Goal: Task Accomplishment & Management: Manage account settings

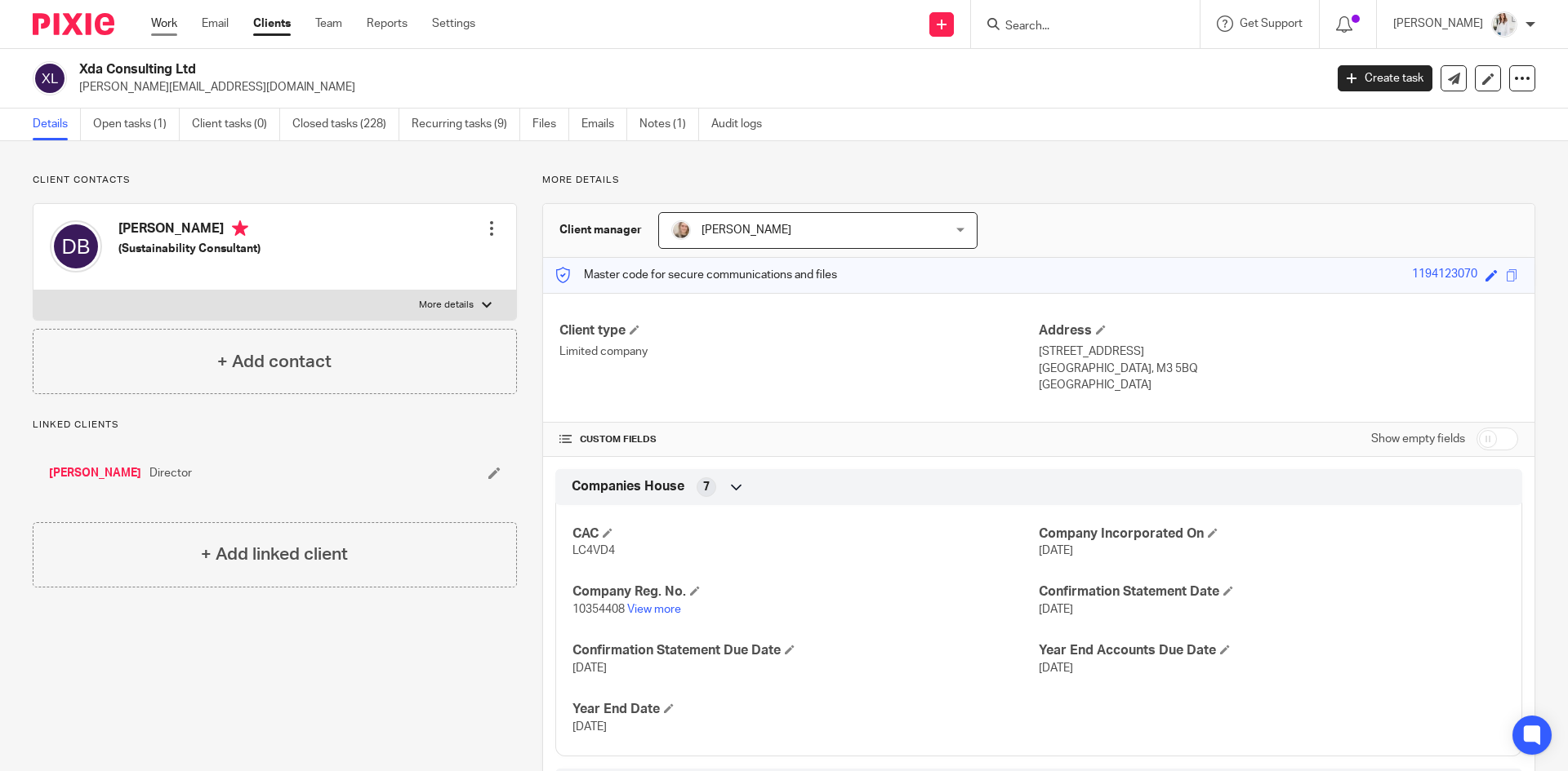
click at [172, 15] on link "Work" at bounding box center [164, 23] width 26 height 16
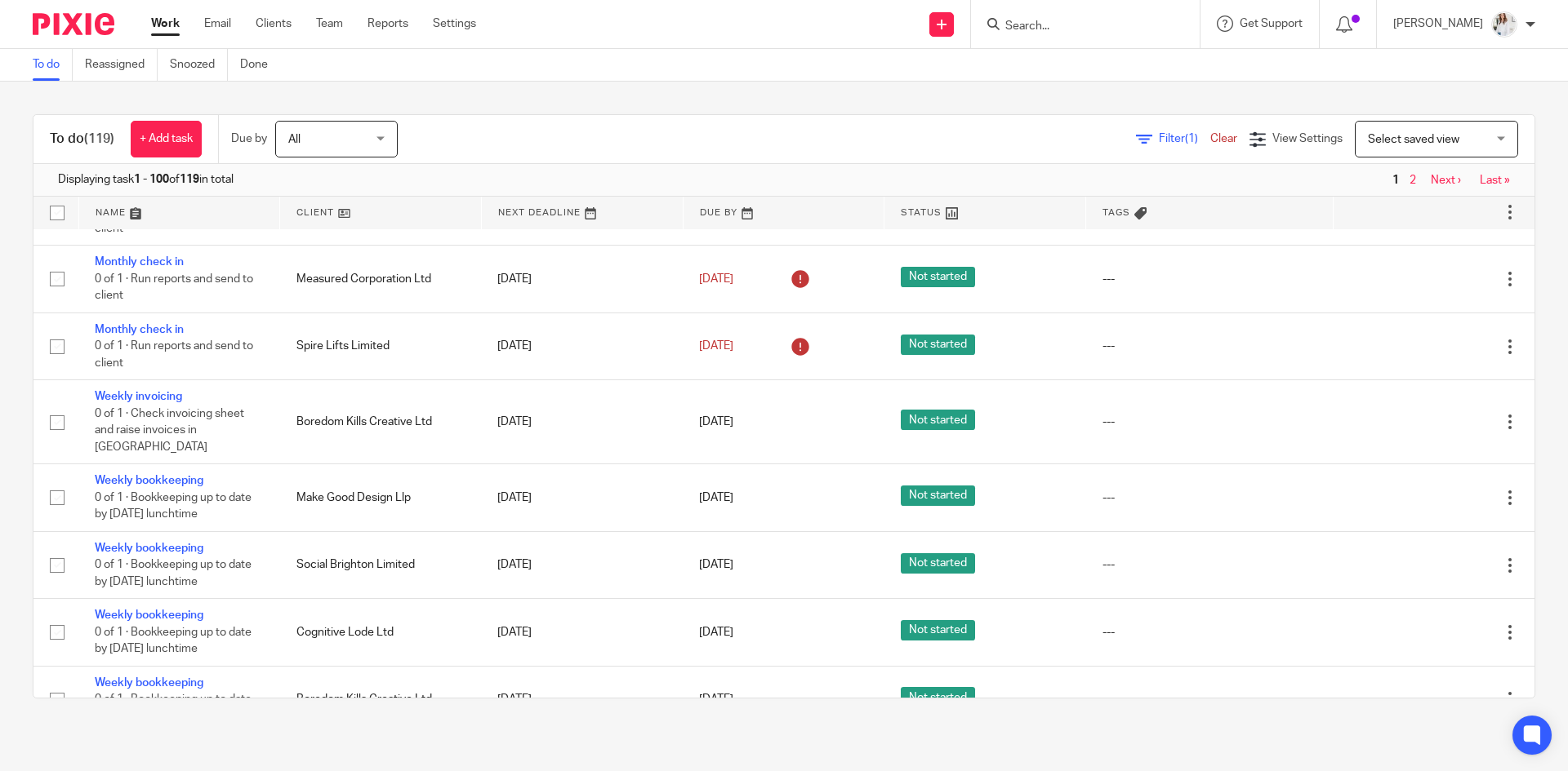
scroll to position [1768, 0]
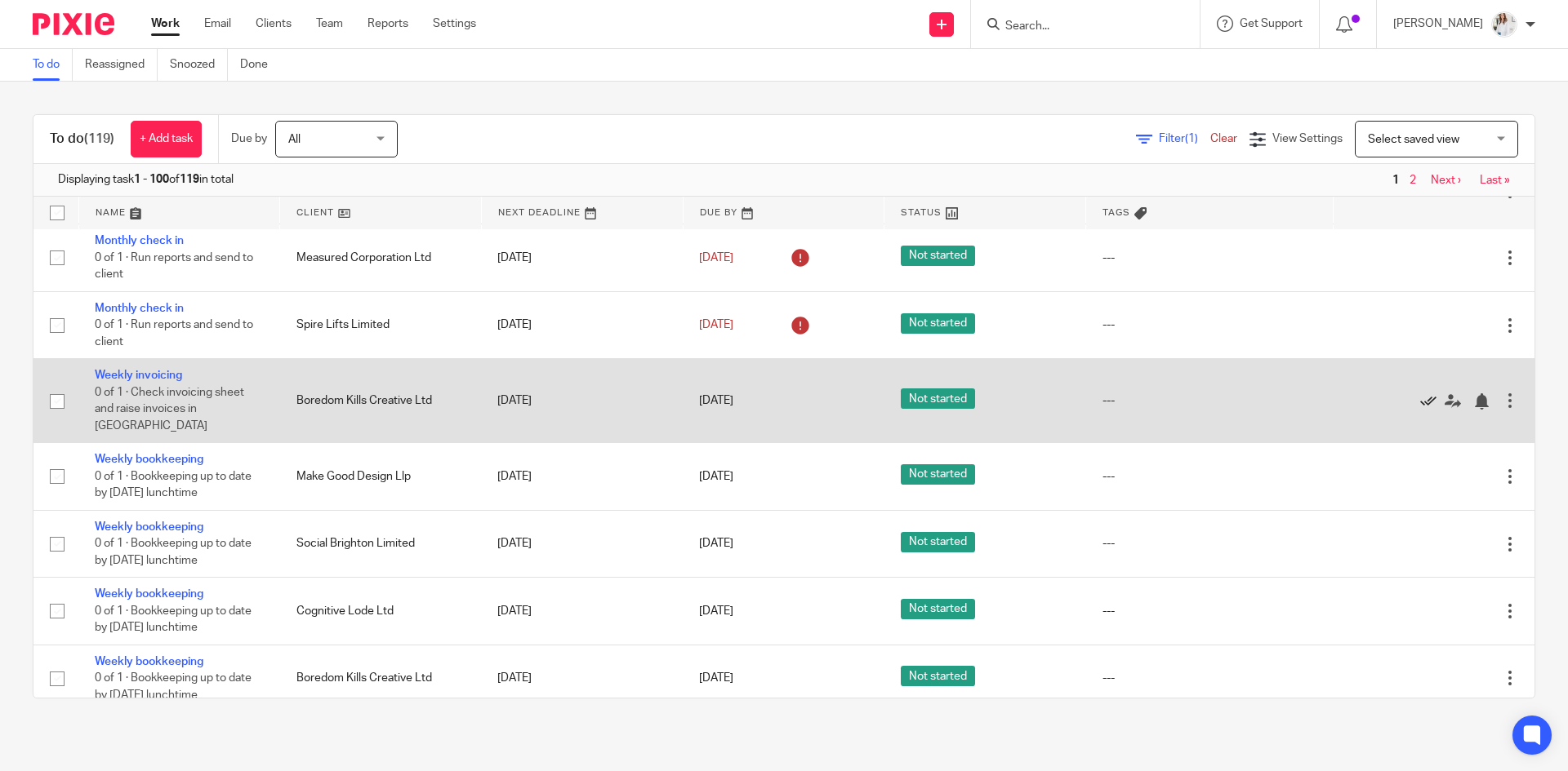
click at [1420, 393] on icon at bounding box center [1427, 401] width 16 height 16
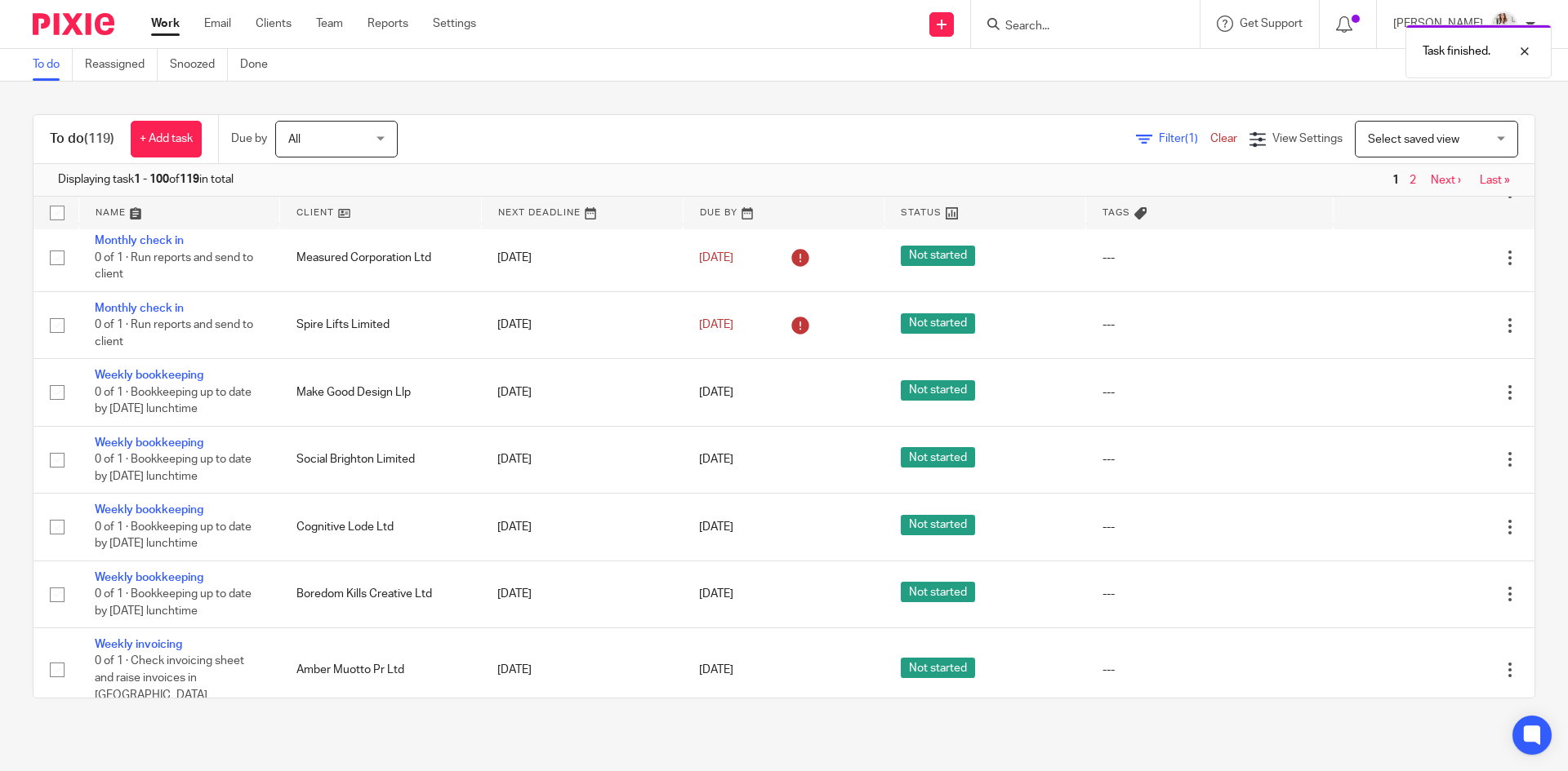
click at [1420, 391] on icon at bounding box center [1427, 392] width 16 height 16
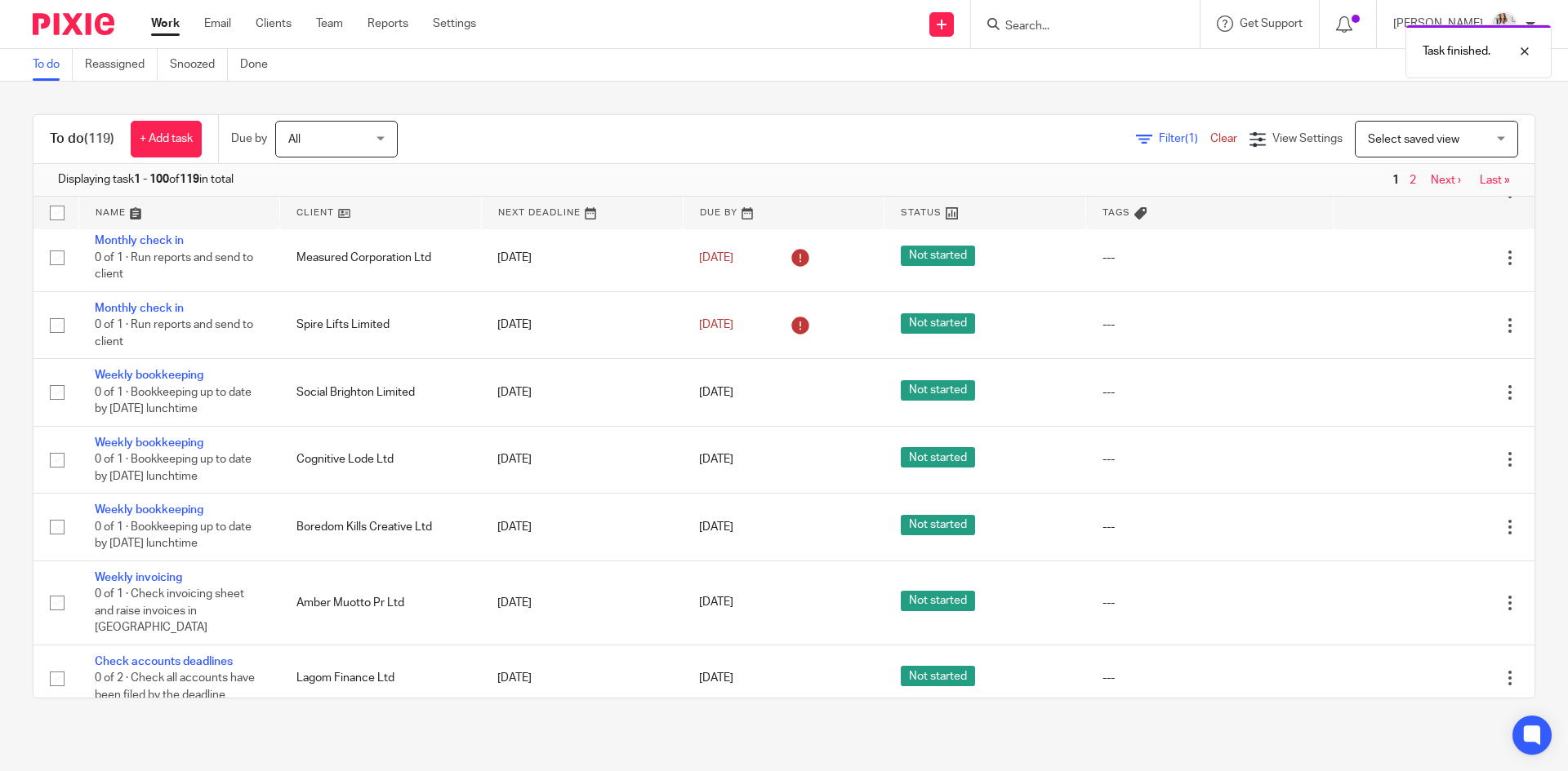
click at [1420, 391] on icon at bounding box center [1427, 392] width 16 height 16
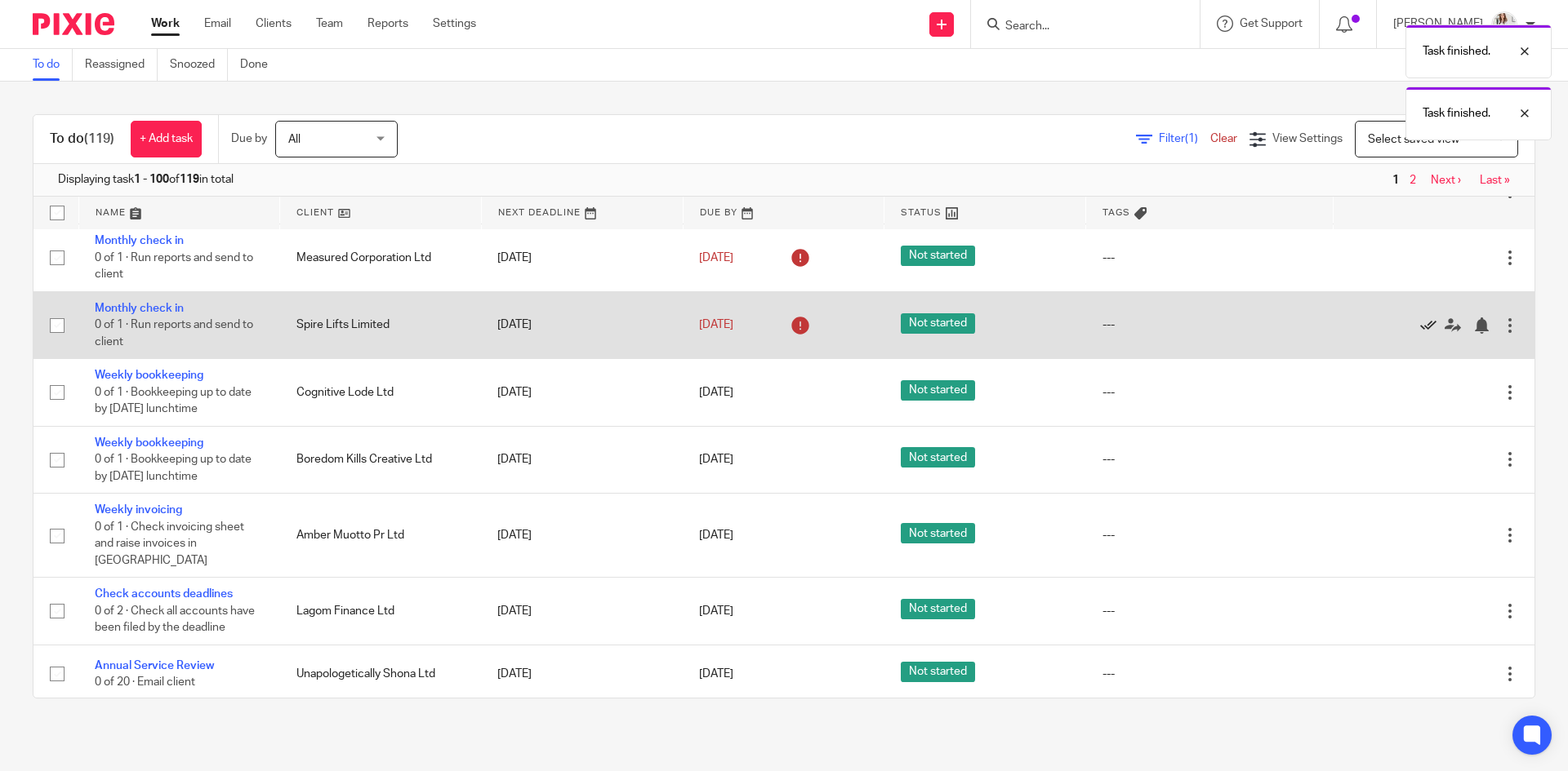
click at [1420, 323] on icon at bounding box center [1427, 325] width 16 height 16
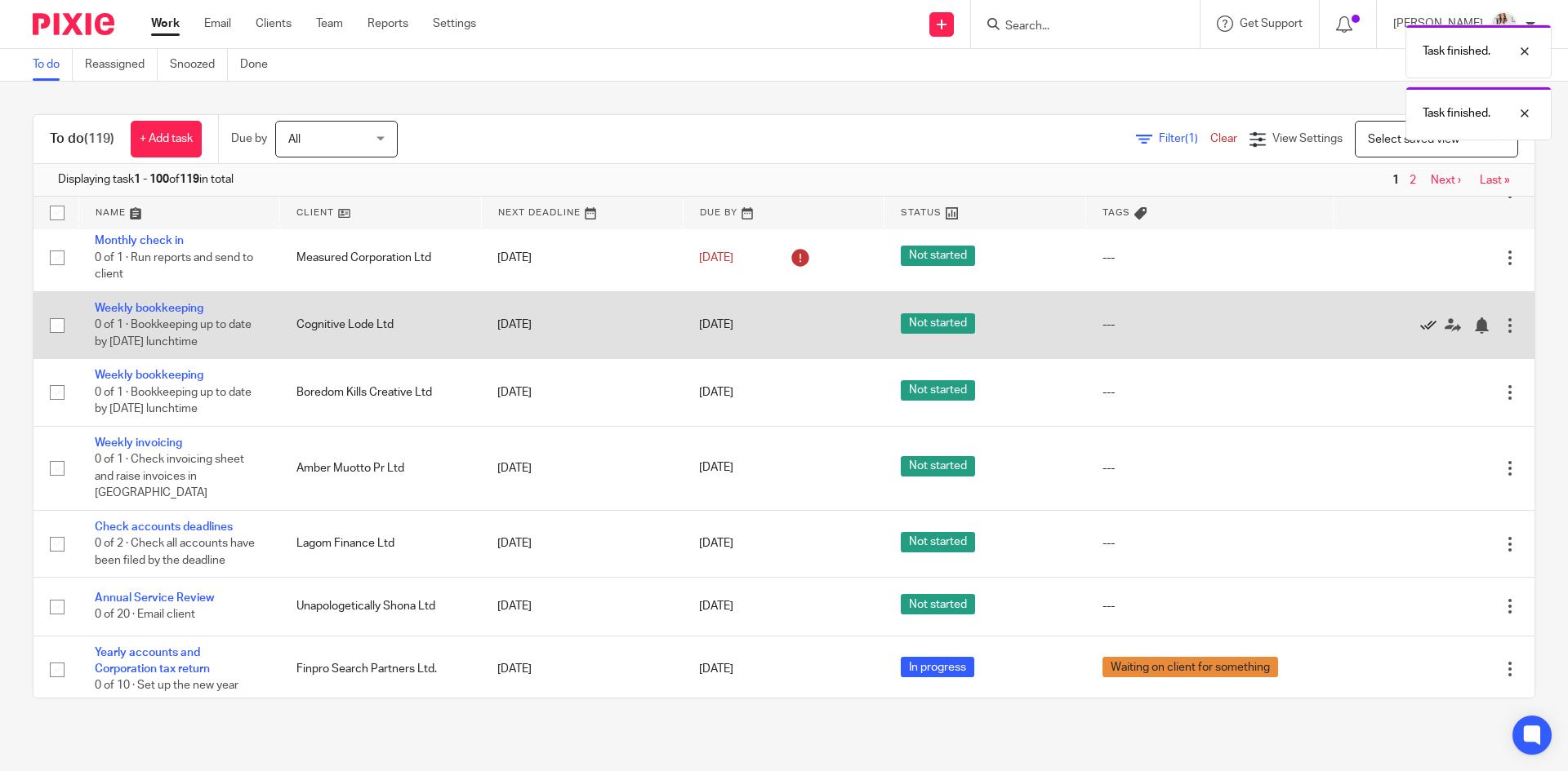
click at [1420, 327] on icon at bounding box center [1427, 325] width 16 height 16
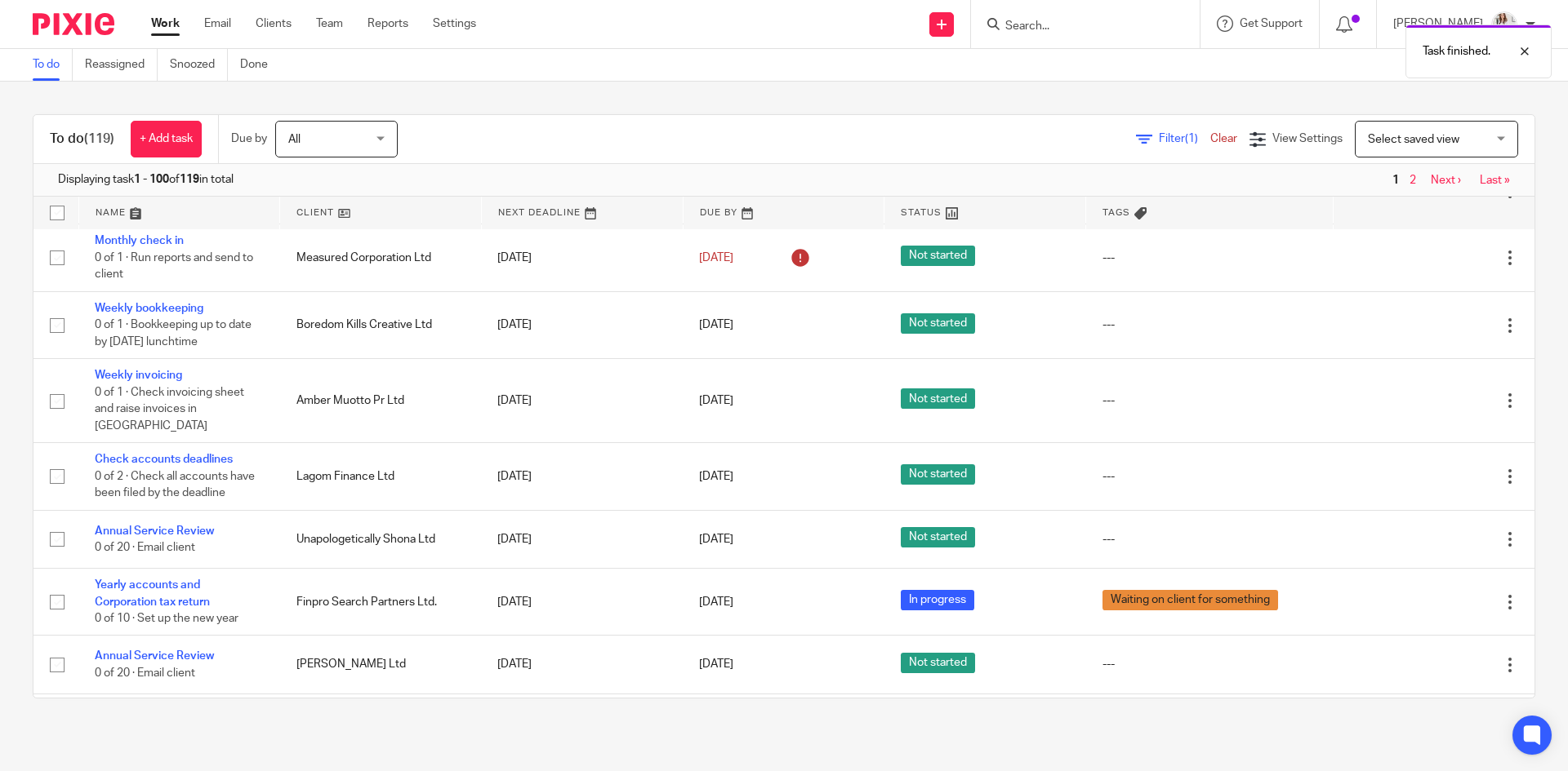
click at [1420, 327] on icon at bounding box center [1427, 325] width 16 height 16
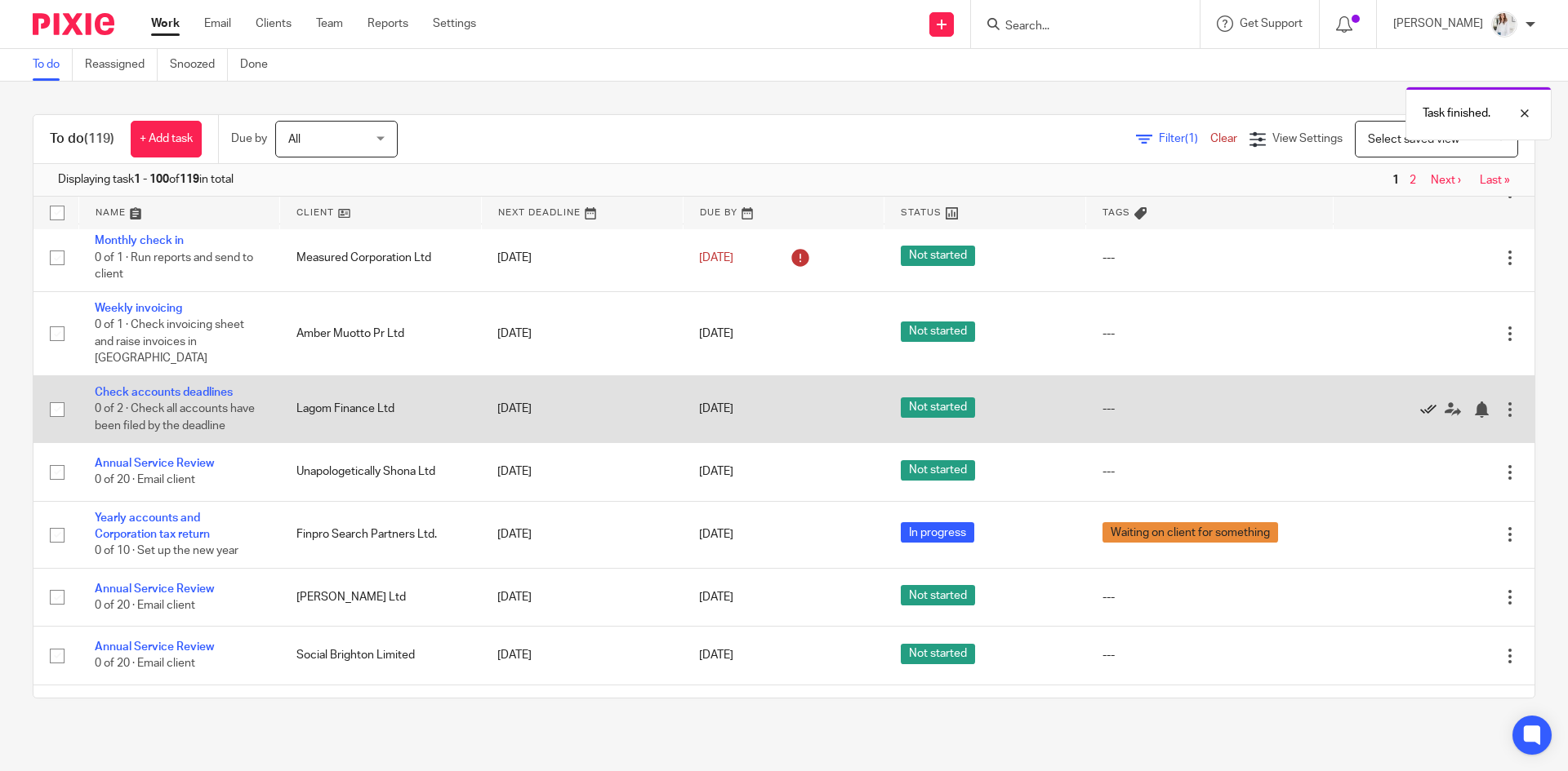
click at [1420, 402] on icon at bounding box center [1427, 410] width 16 height 16
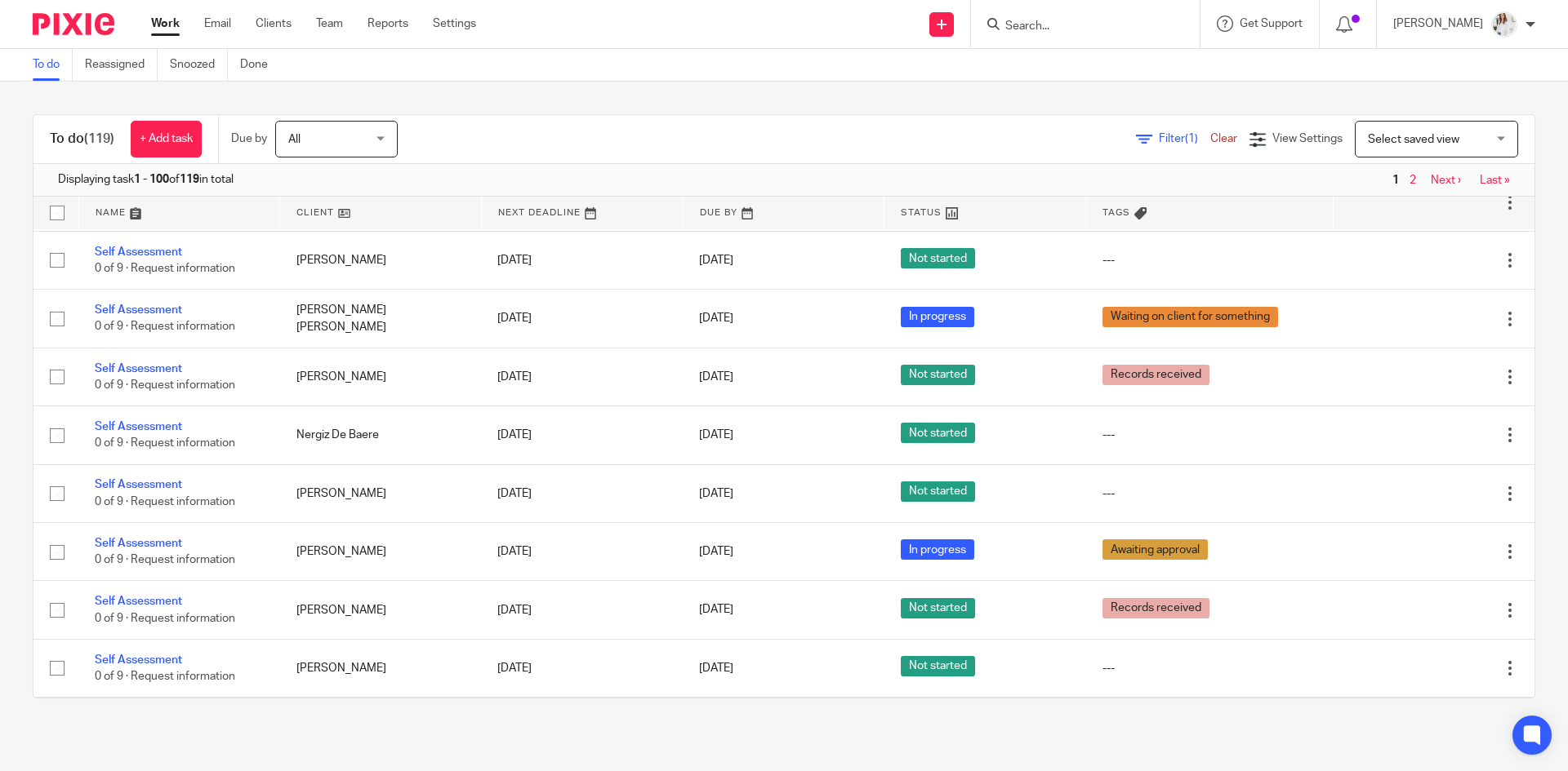
scroll to position [0, 0]
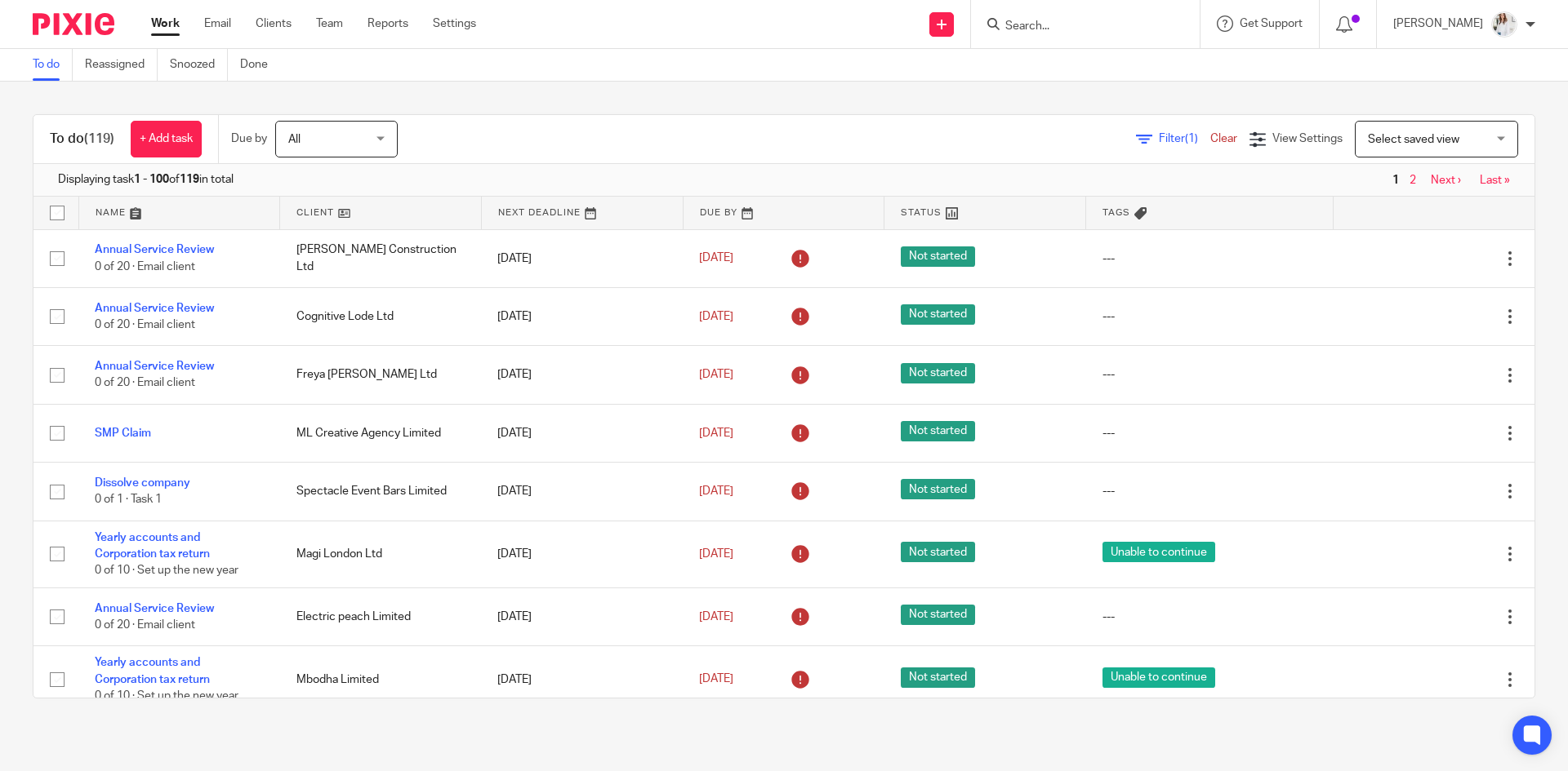
click at [1082, 17] on form at bounding box center [1090, 23] width 173 height 20
click at [1082, 21] on input "Search" at bounding box center [1078, 26] width 147 height 15
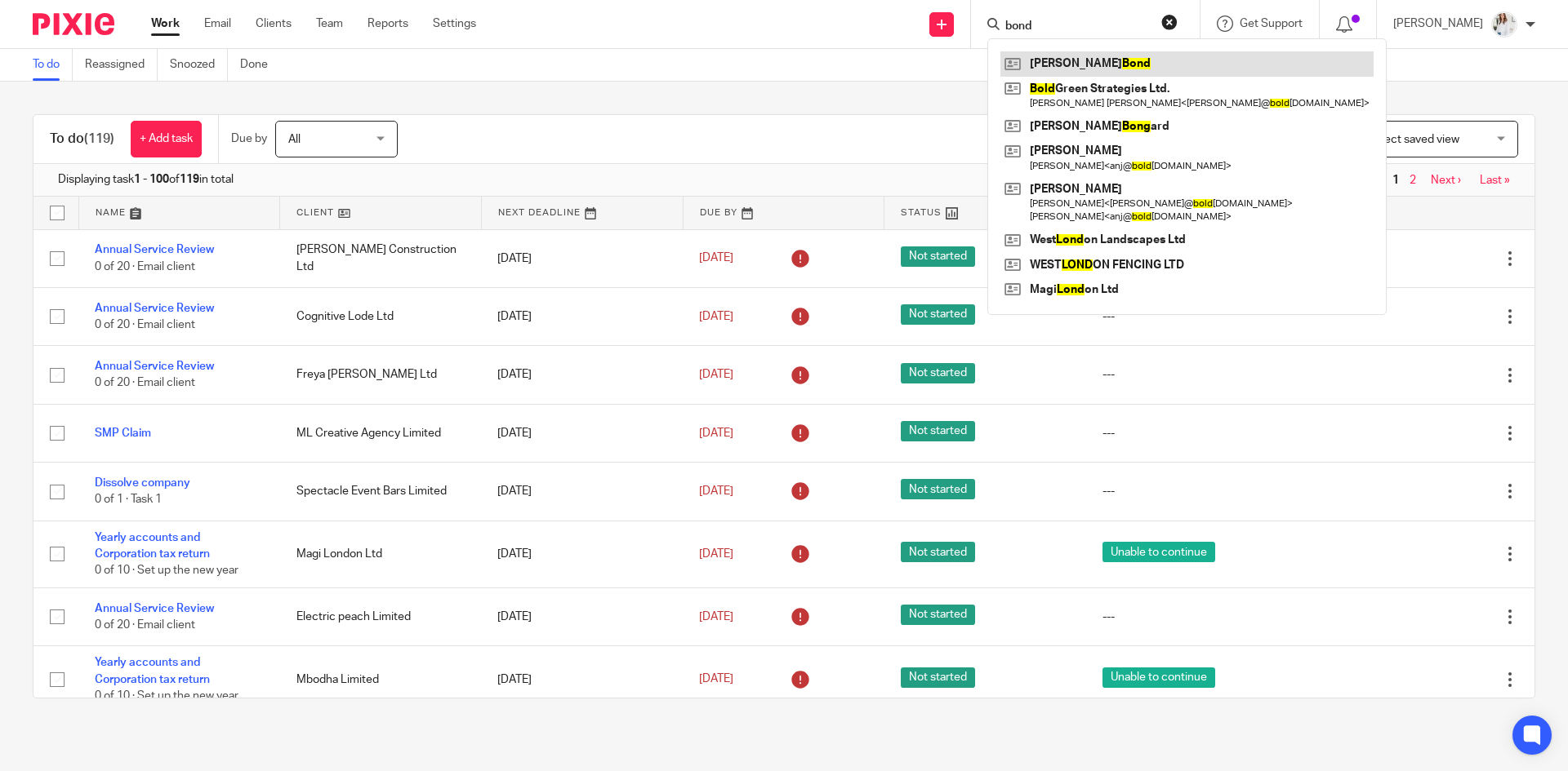
type input "bond"
click at [1085, 59] on link at bounding box center [1186, 63] width 373 height 24
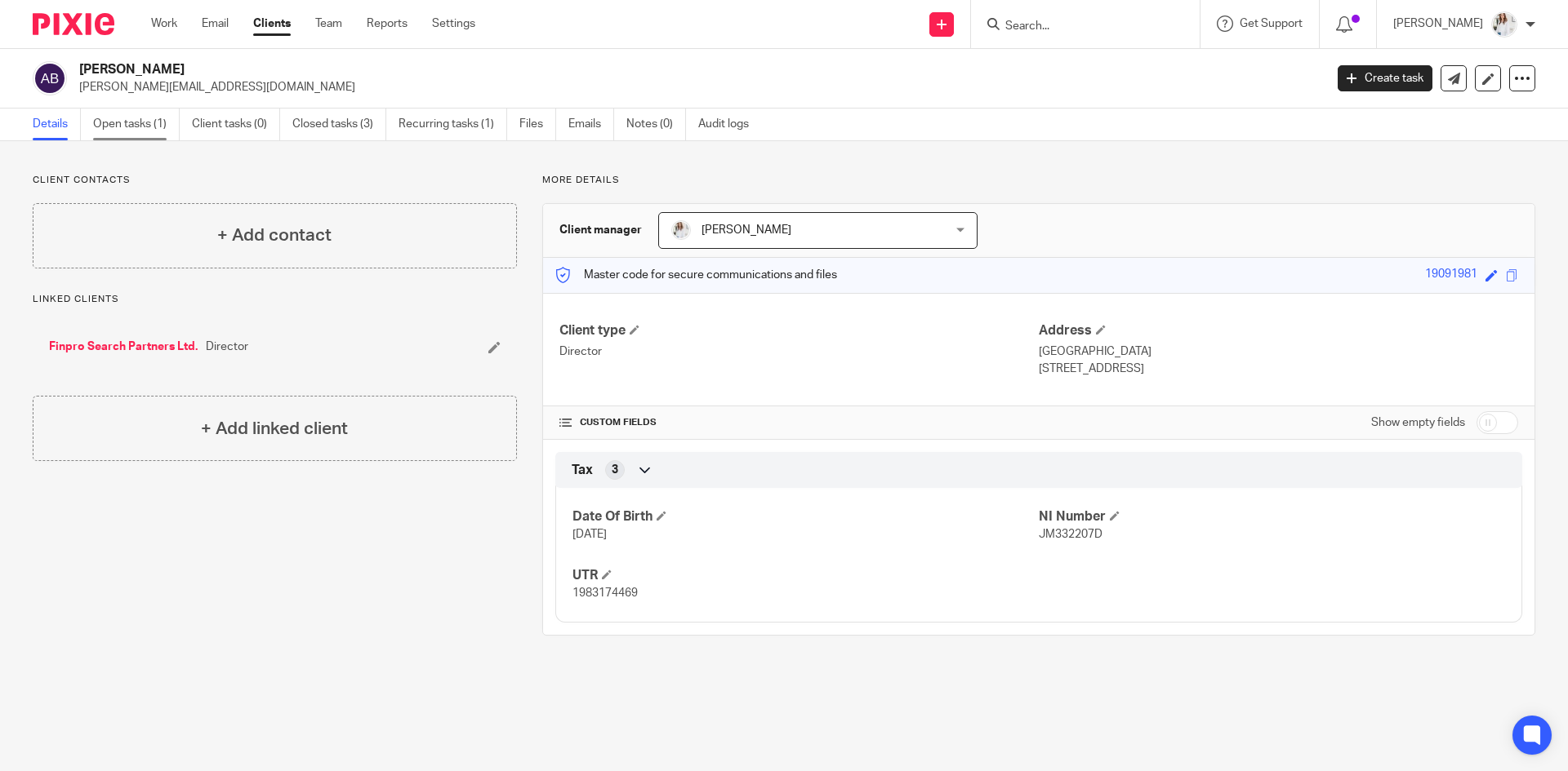
click at [132, 123] on link "Open tasks (1)" at bounding box center [136, 124] width 86 height 32
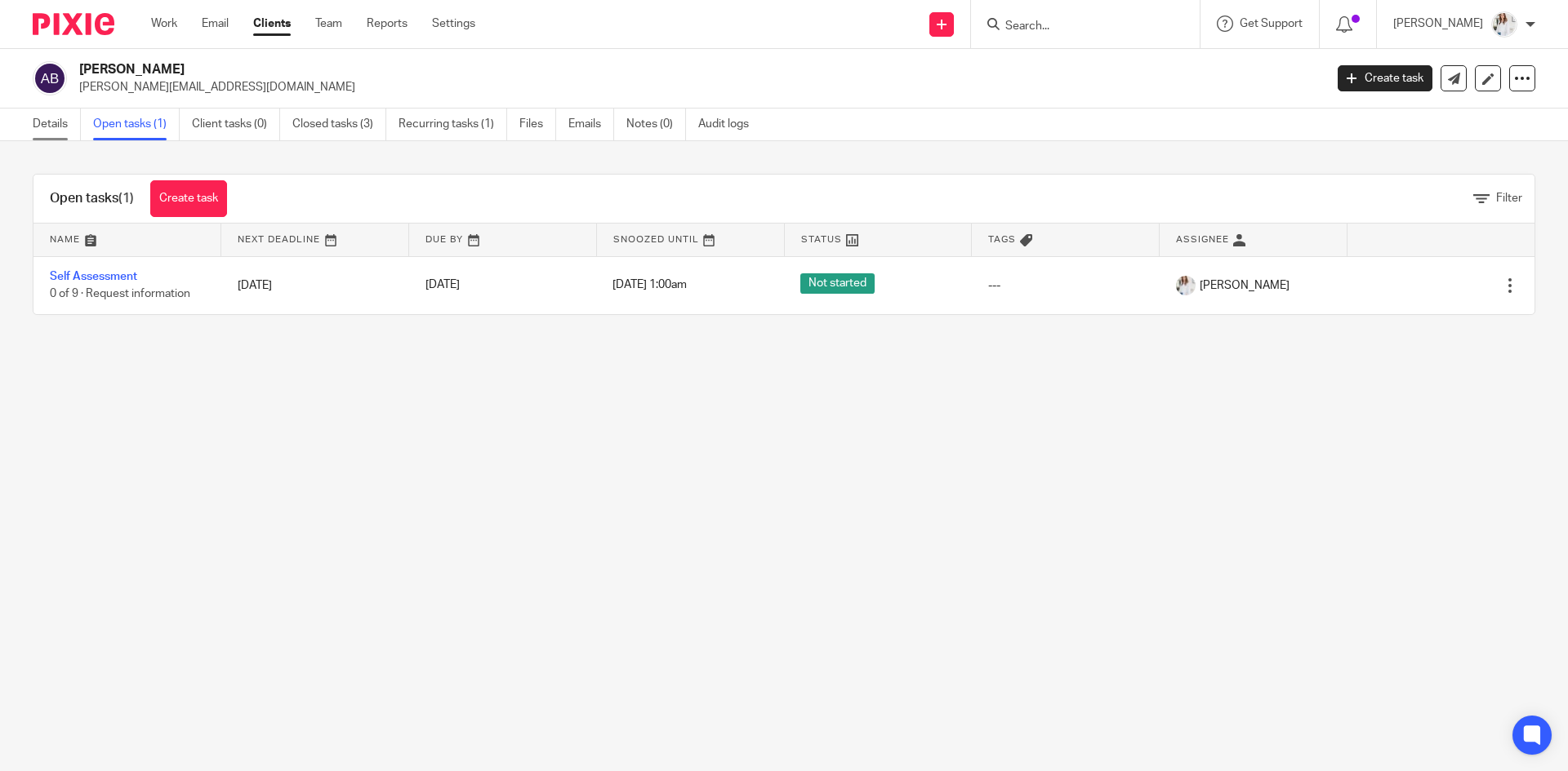
click at [54, 125] on link "Details" at bounding box center [57, 124] width 48 height 32
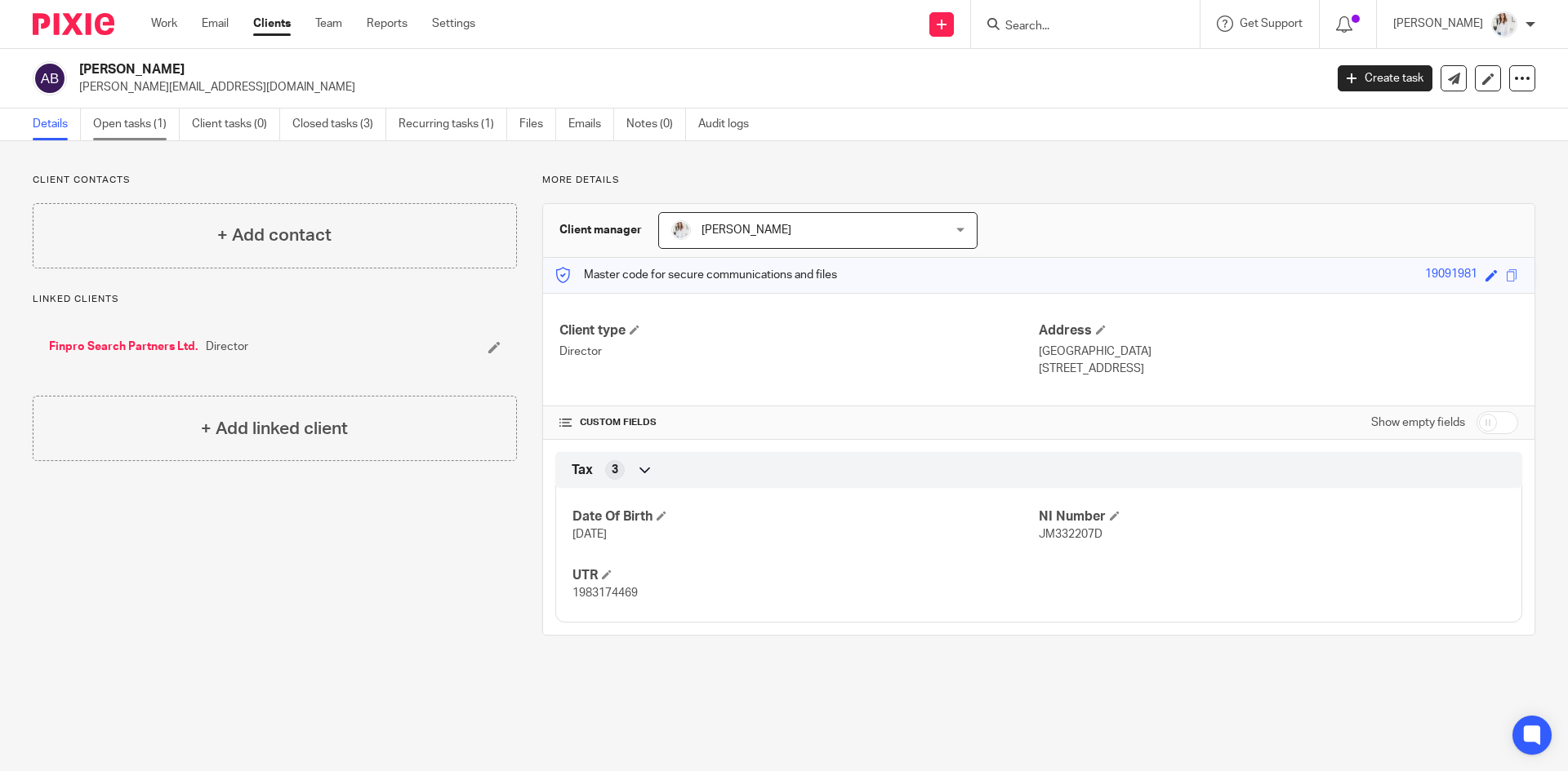
click at [163, 123] on link "Open tasks (1)" at bounding box center [136, 124] width 86 height 32
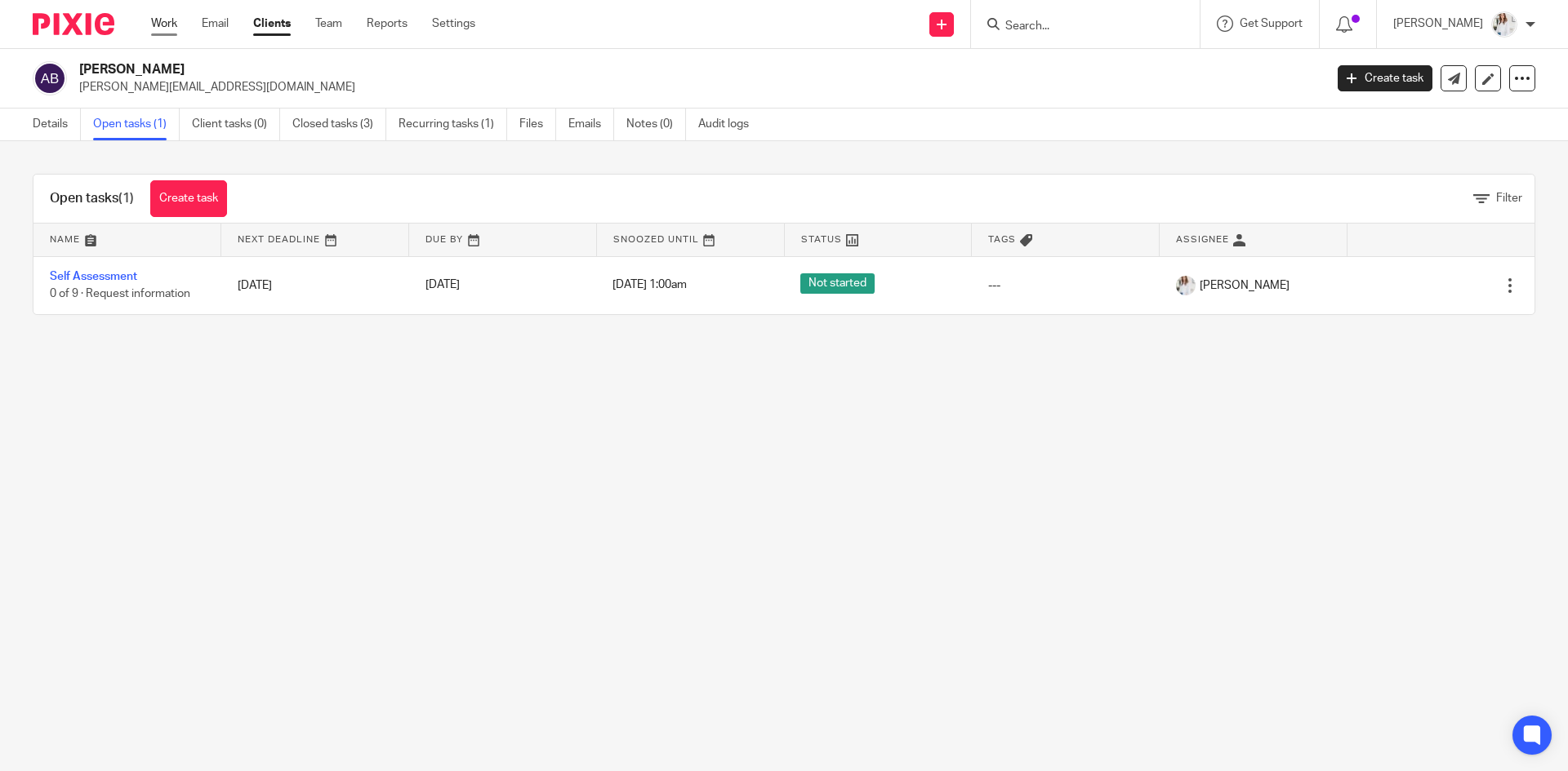
click at [168, 29] on link "Work" at bounding box center [164, 23] width 26 height 16
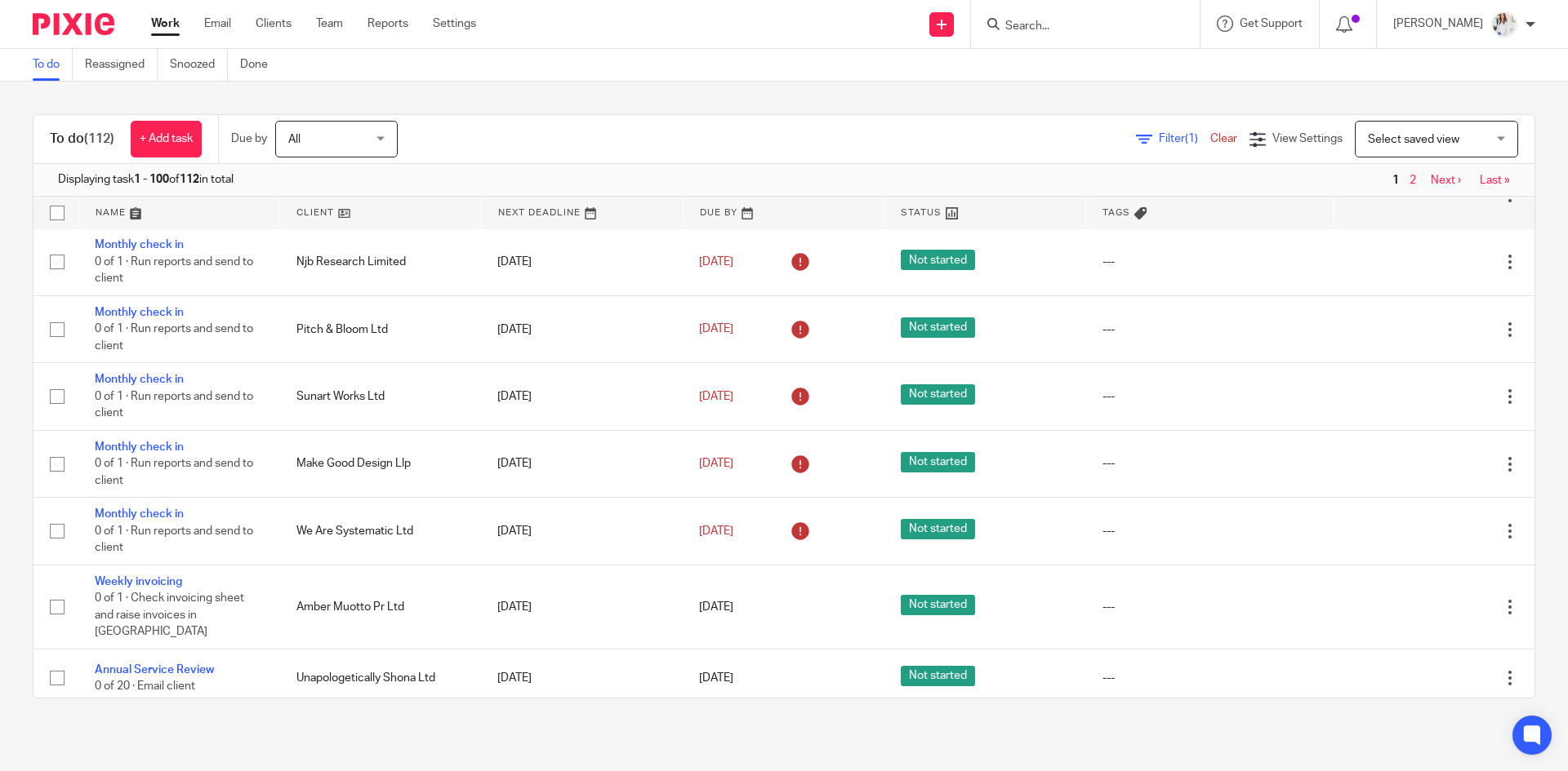
scroll to position [1698, 0]
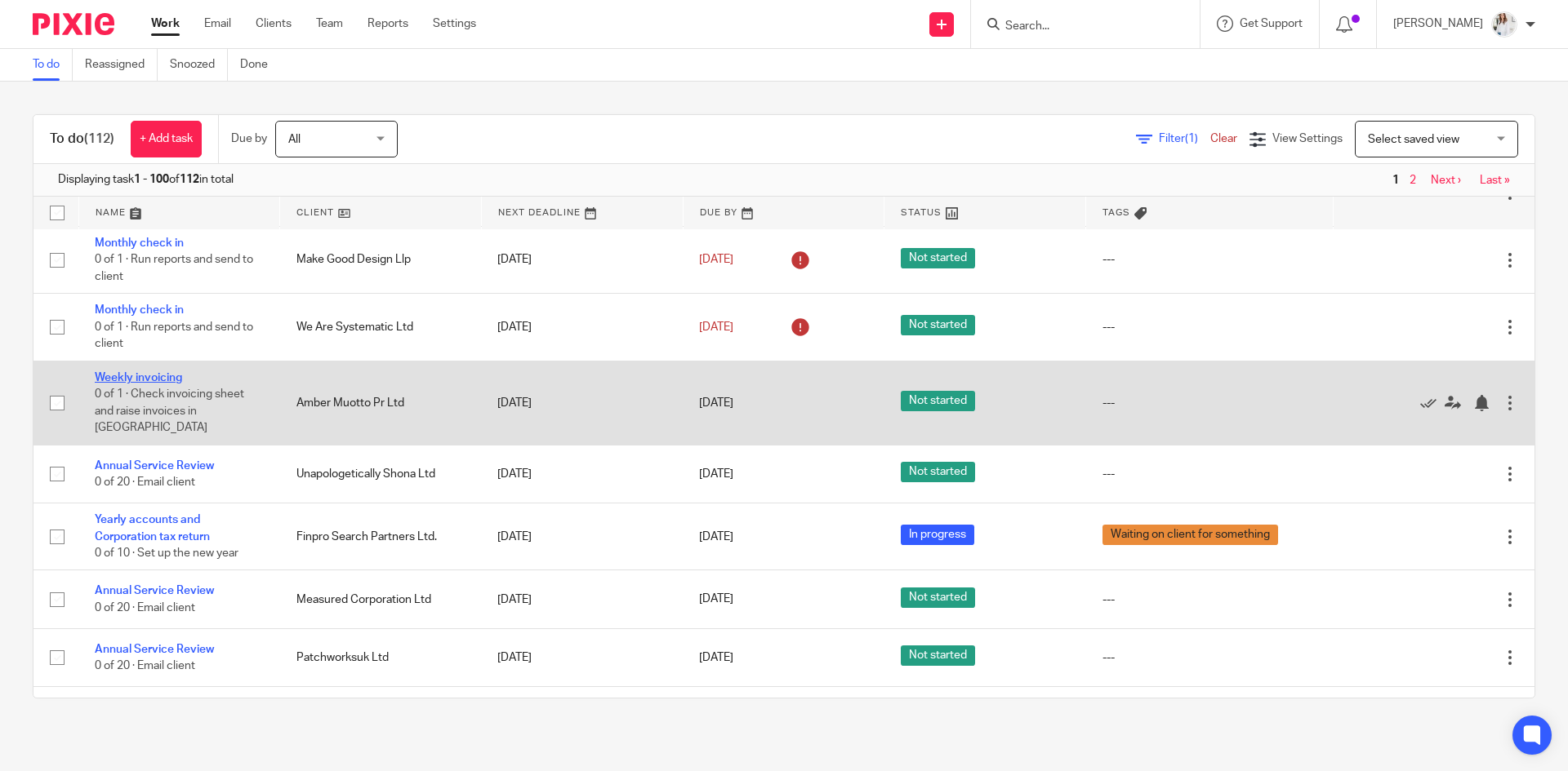
click at [158, 377] on link "Weekly invoicing" at bounding box center [139, 378] width 87 height 12
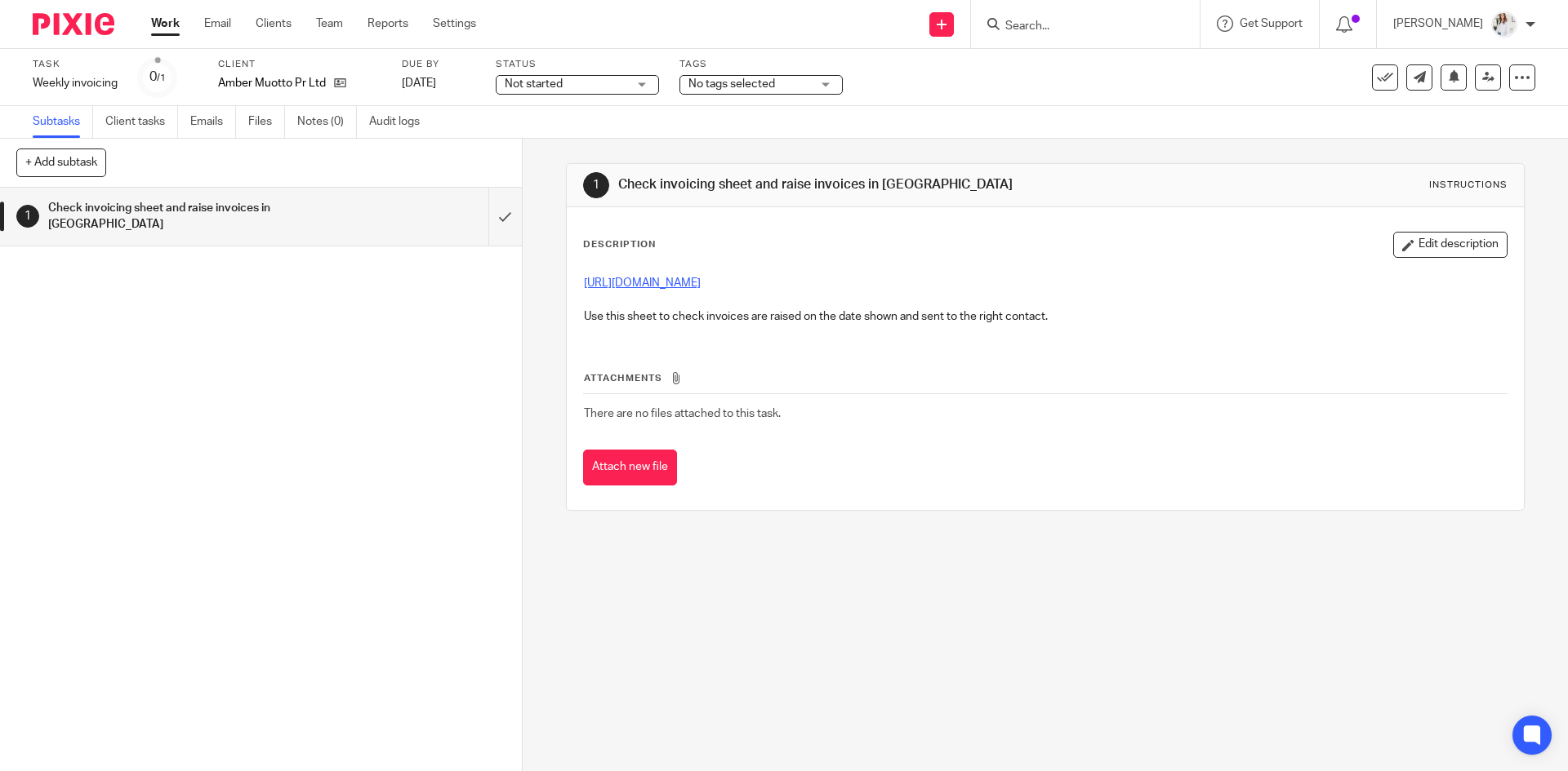
click at [701, 281] on link "https://docs.google.com/spreadsheets/d/1XfSHRPWLBsLX_rVDoiI0qja9tl_iEGZE/edit#g…" at bounding box center [642, 283] width 116 height 12
click at [1052, 15] on form at bounding box center [1090, 23] width 173 height 20
click at [1052, 27] on input "Search" at bounding box center [1078, 26] width 147 height 15
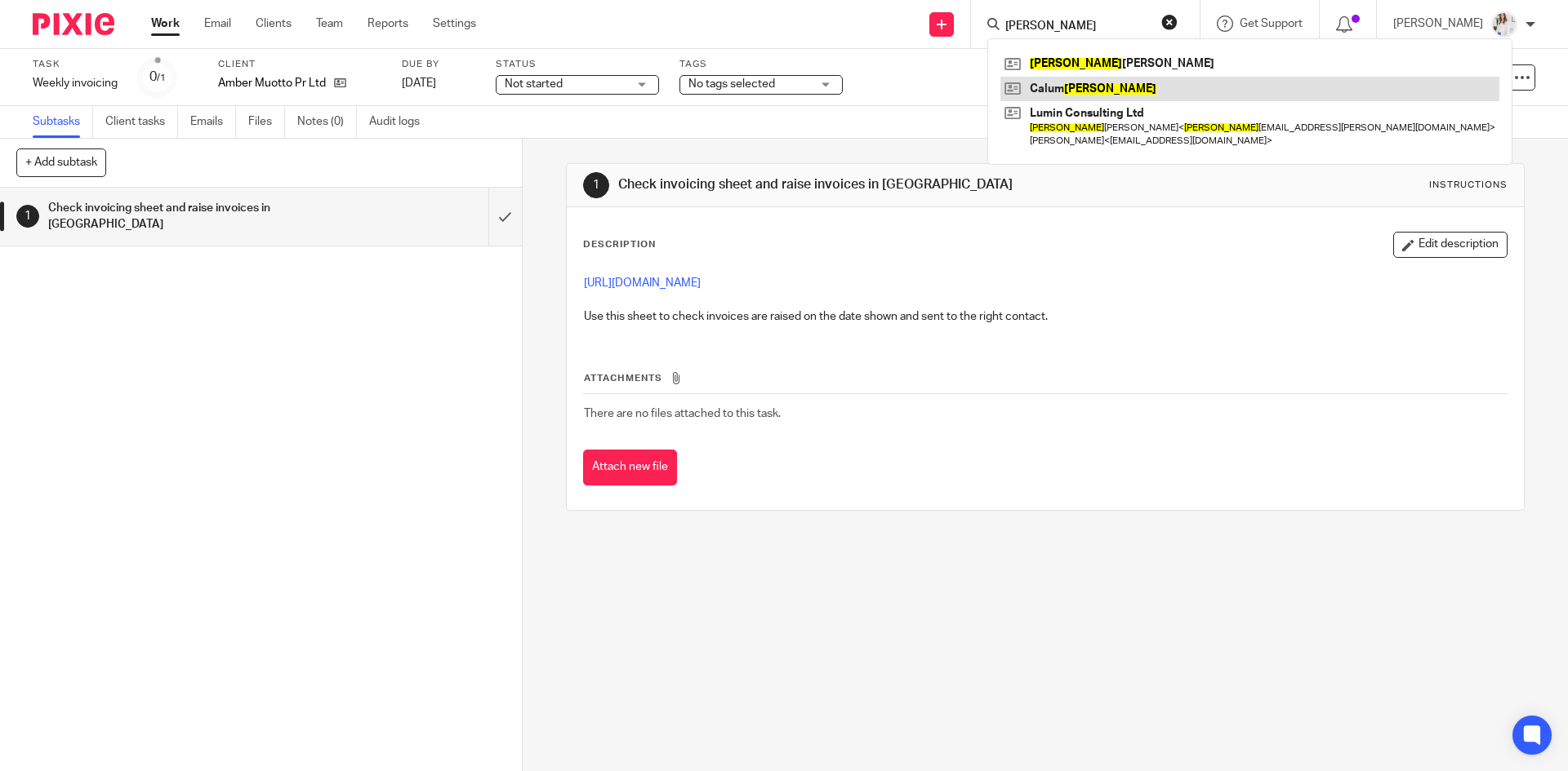
type input "lee"
click at [1070, 88] on link at bounding box center [1249, 88] width 499 height 24
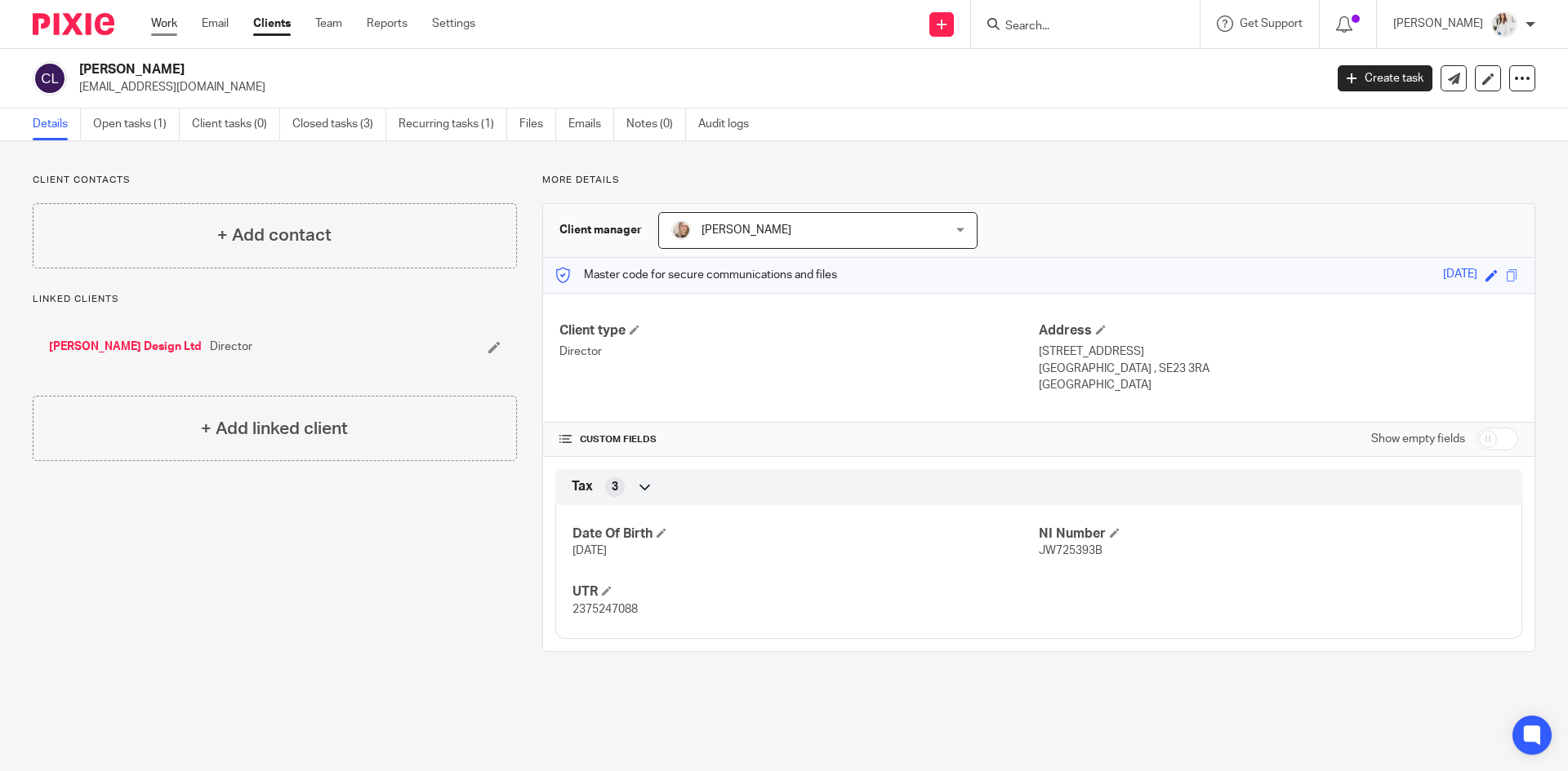
click at [177, 28] on link "Work" at bounding box center [164, 23] width 26 height 16
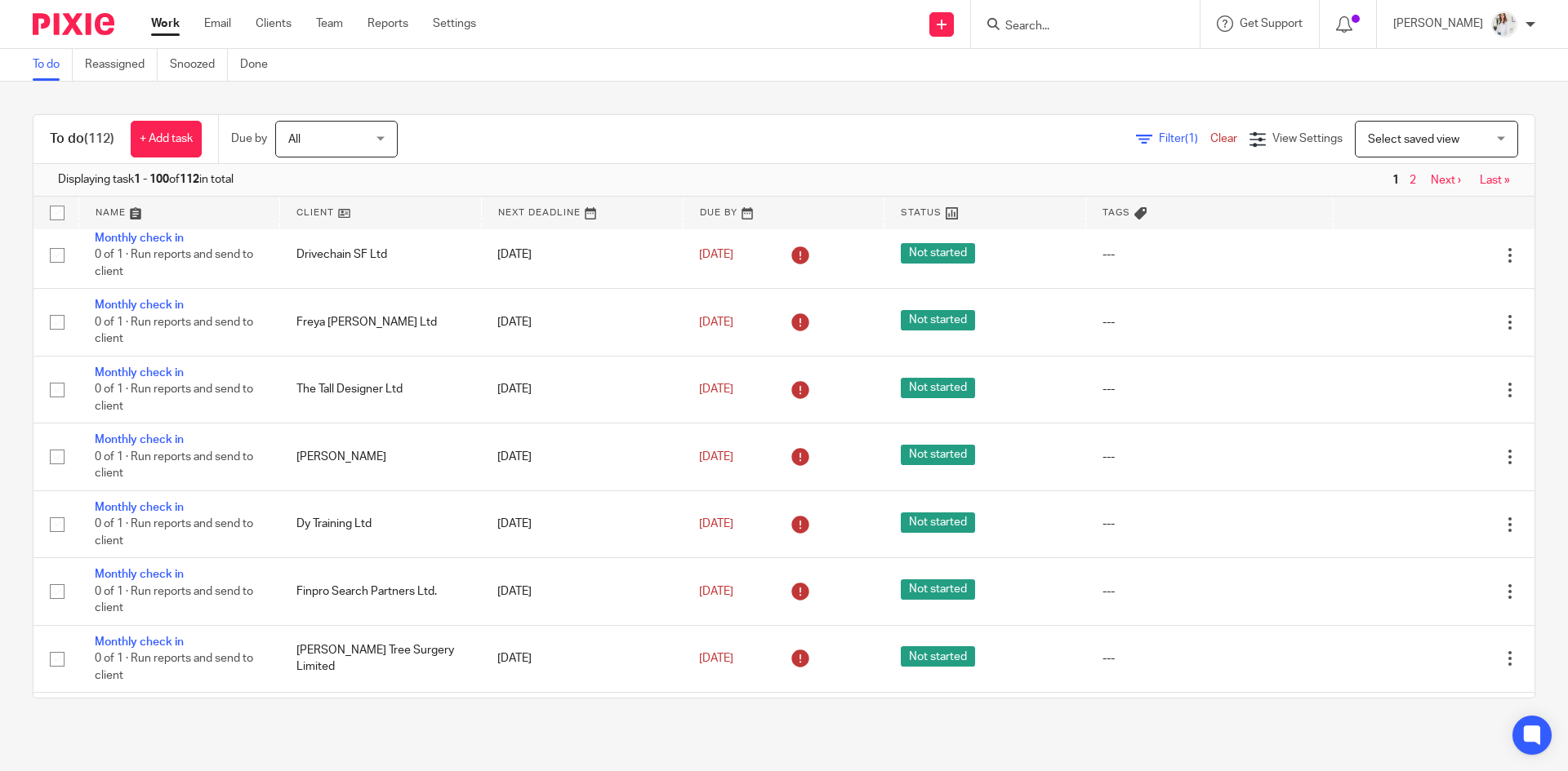
scroll to position [602, 0]
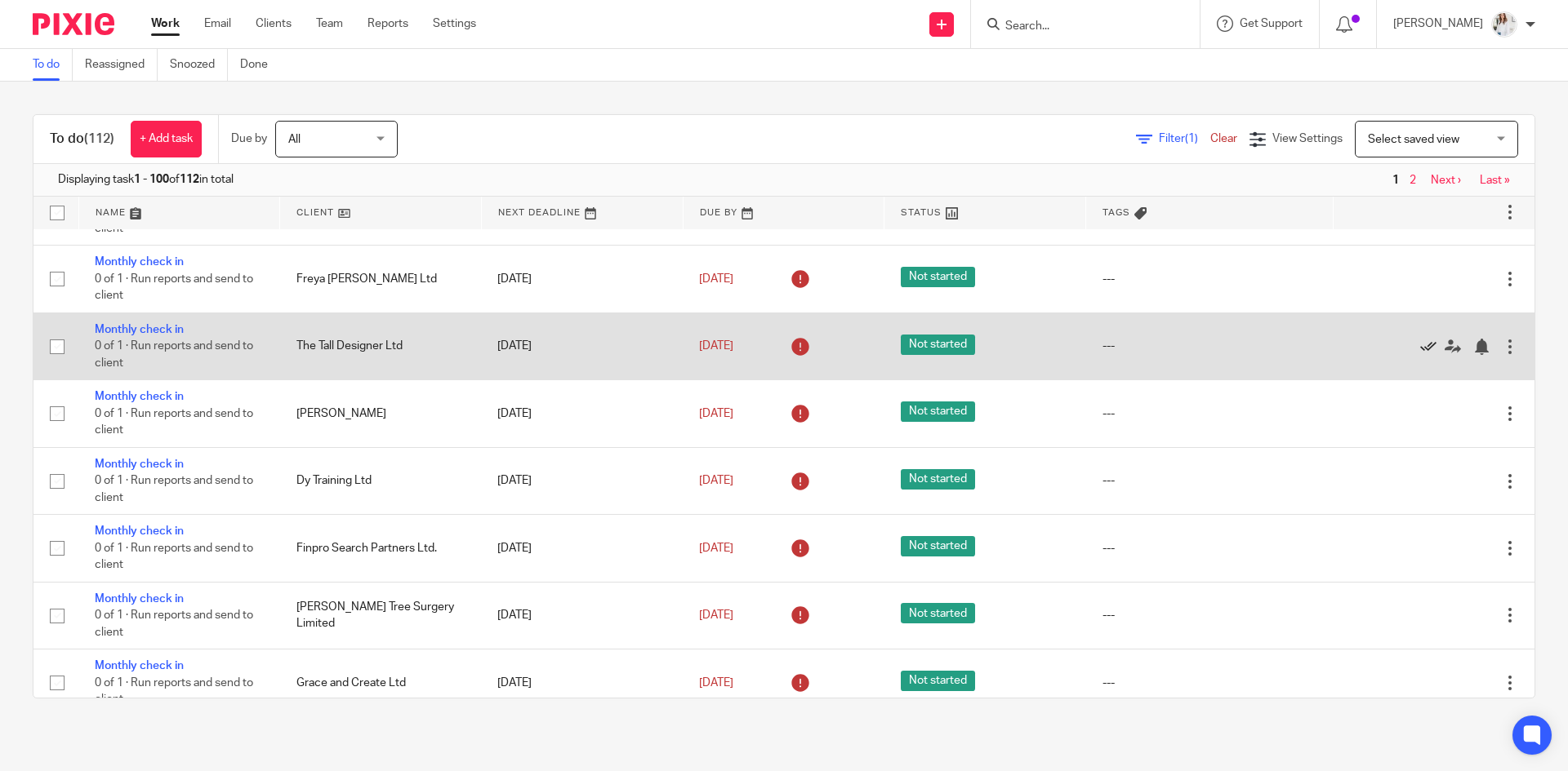
click at [1420, 349] on icon at bounding box center [1427, 347] width 16 height 16
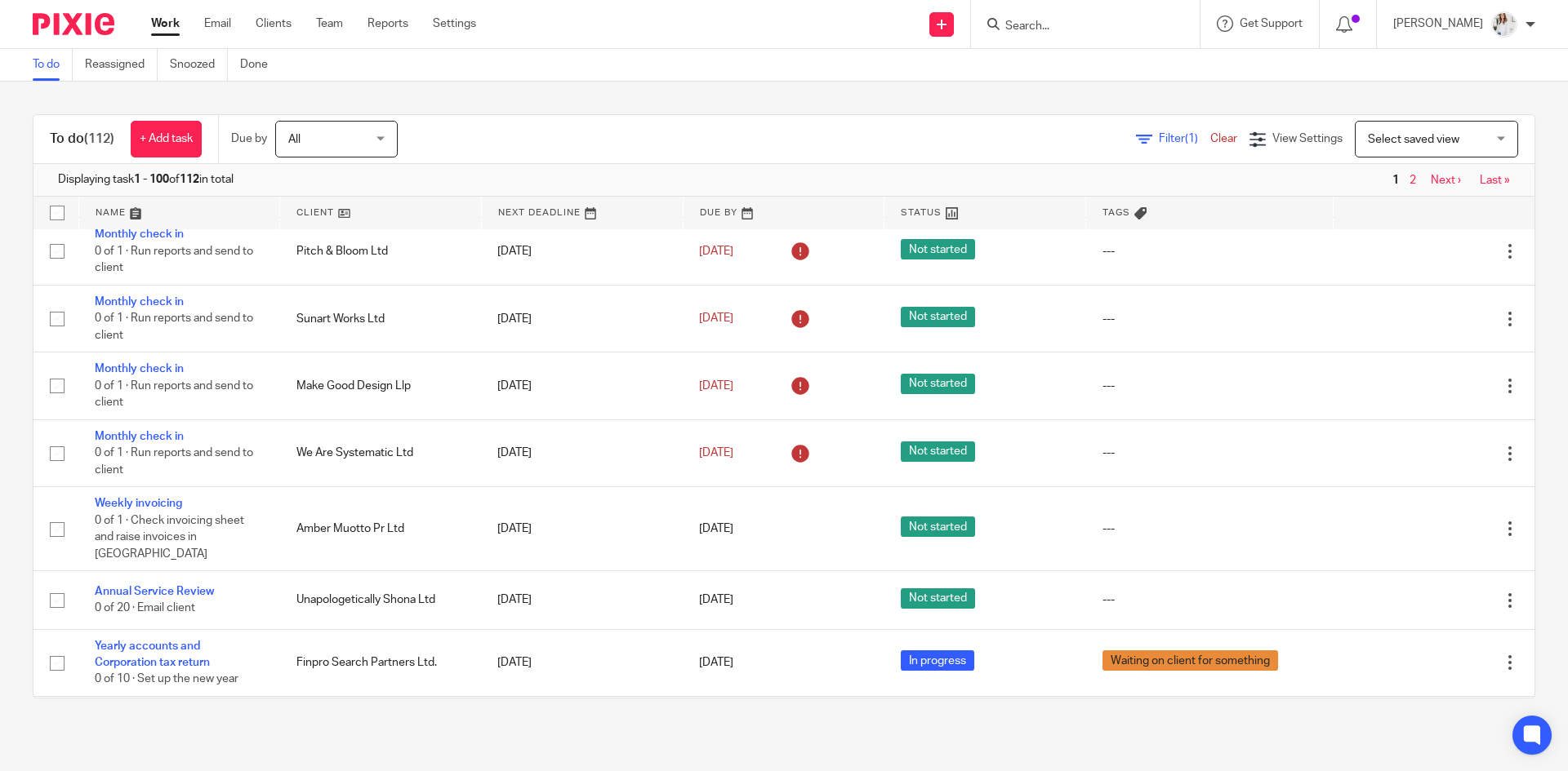
scroll to position [1589, 0]
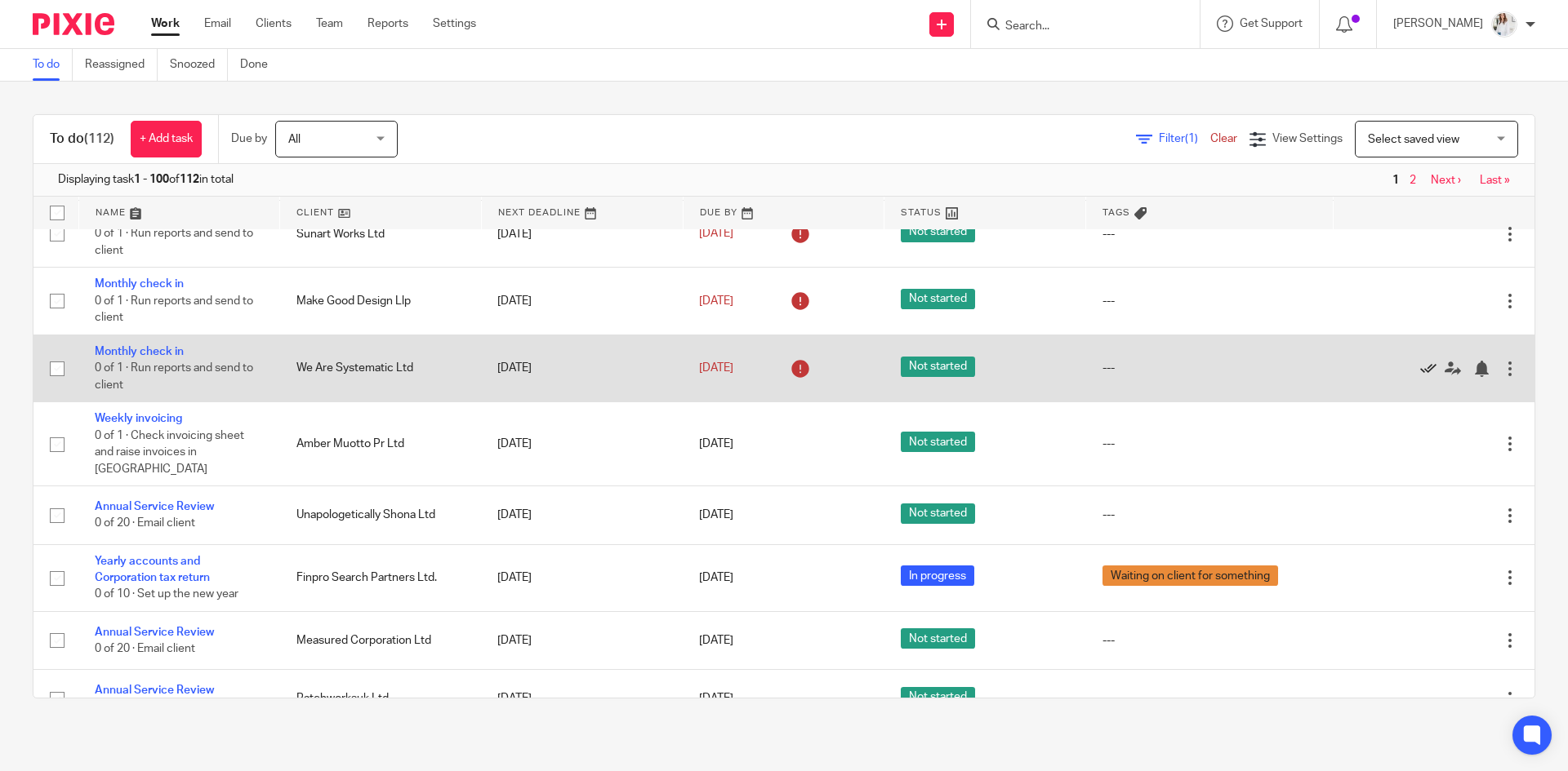
click at [1420, 367] on icon at bounding box center [1427, 368] width 16 height 16
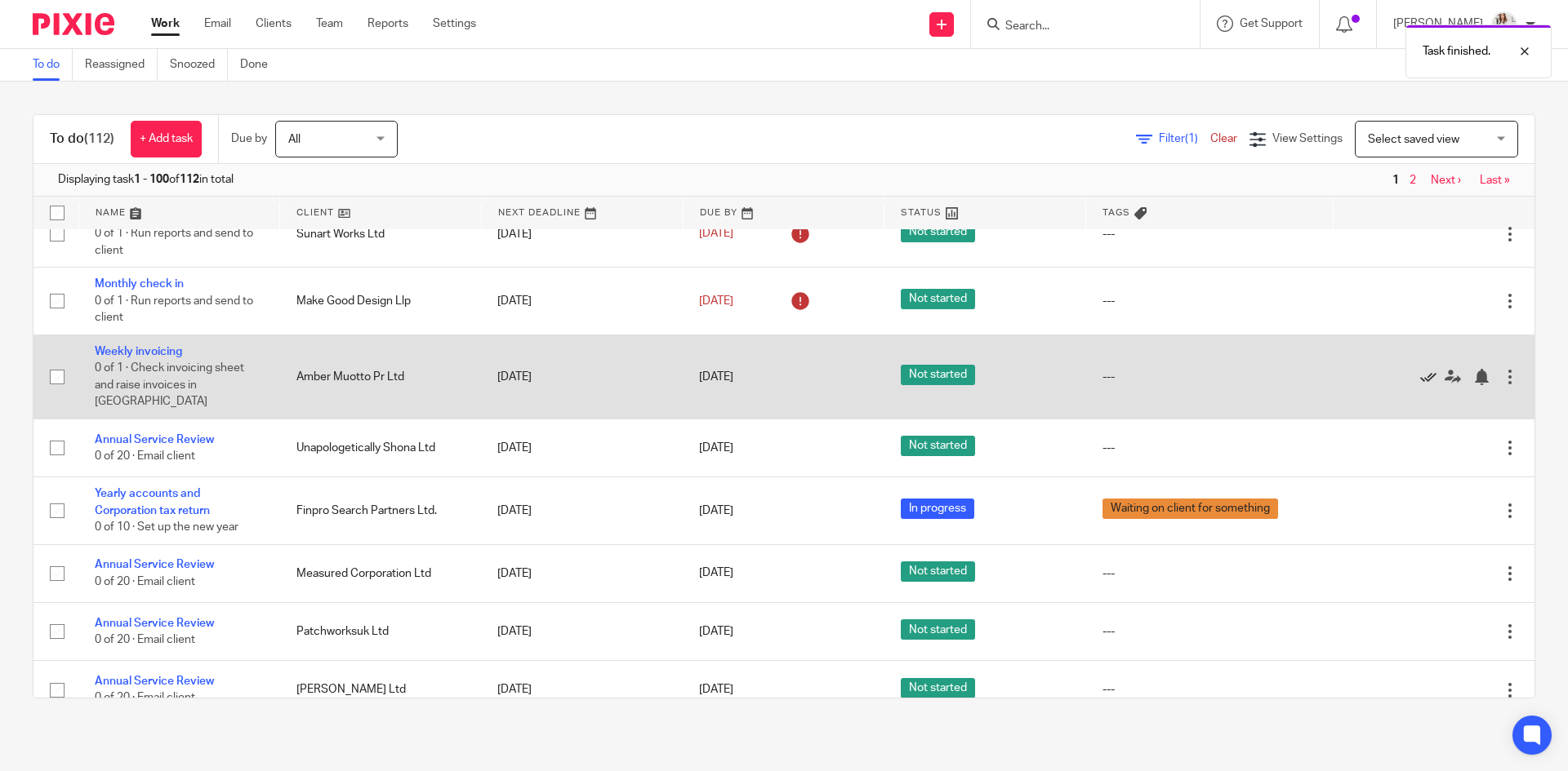
click at [1420, 369] on icon at bounding box center [1427, 377] width 16 height 16
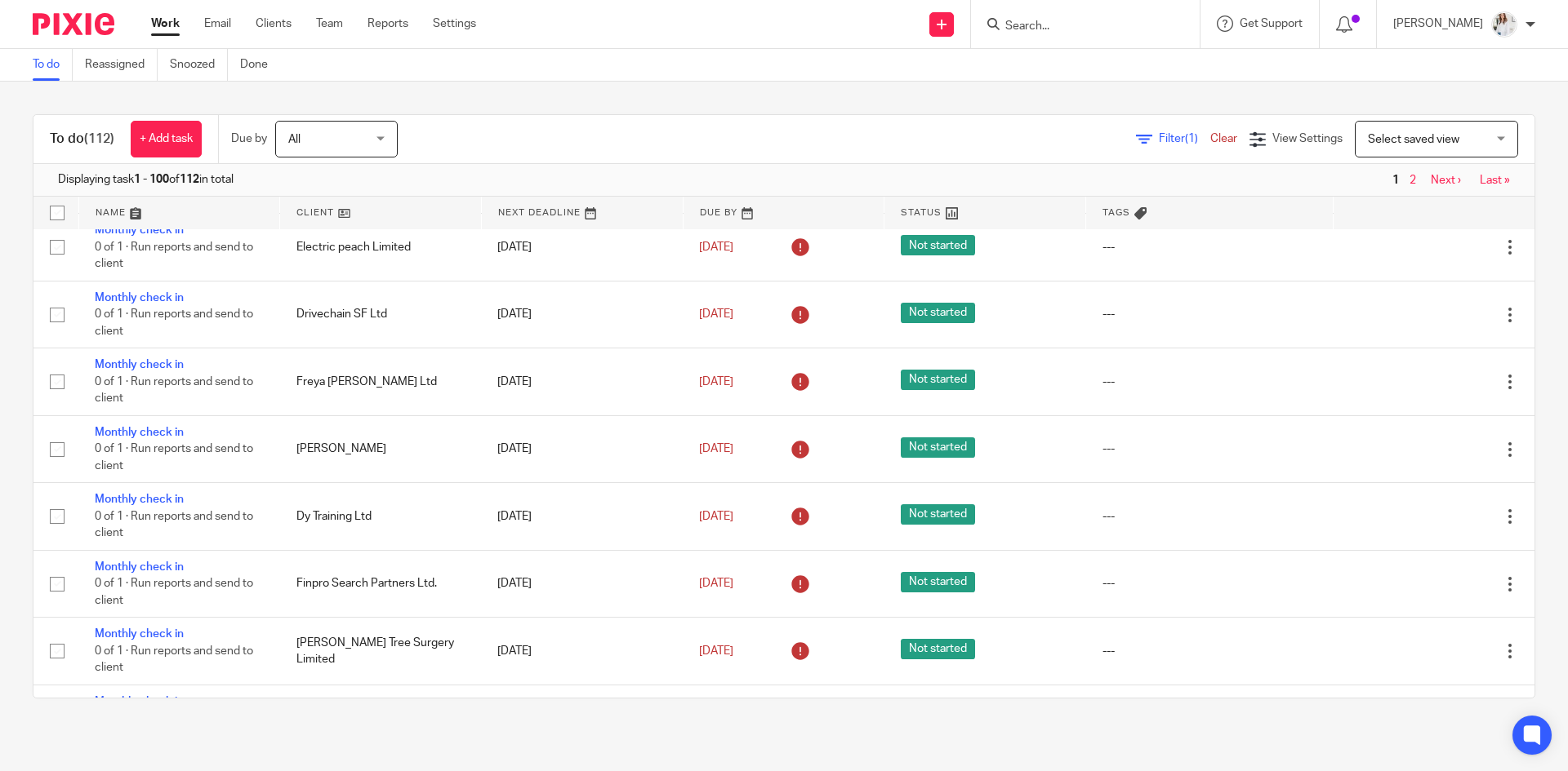
scroll to position [0, 0]
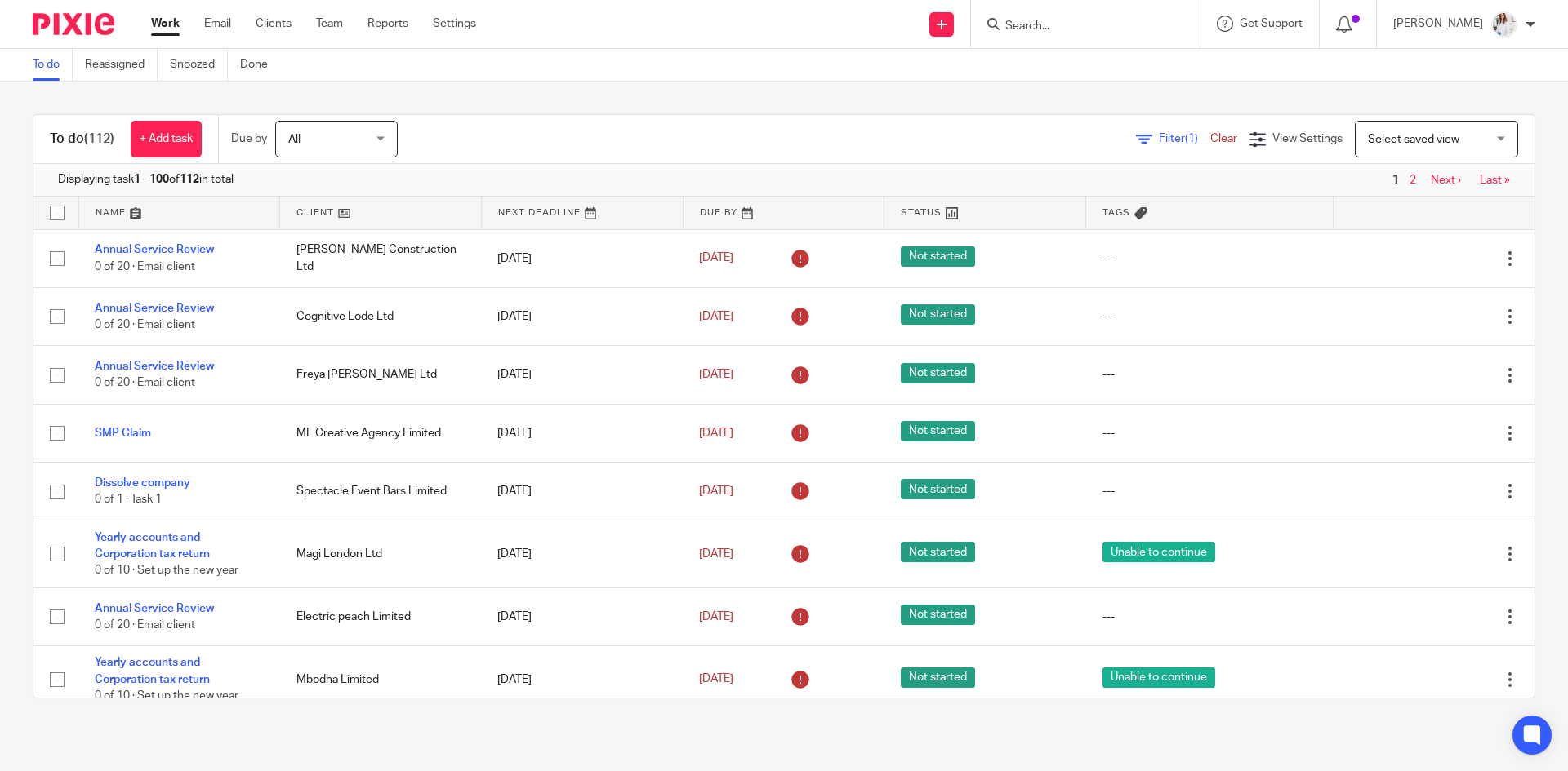
click at [1471, 174] on span "Last »" at bounding box center [1490, 180] width 39 height 12
click at [1061, 17] on form at bounding box center [1090, 23] width 173 height 20
click at [1059, 30] on input "Search" at bounding box center [1078, 26] width 147 height 15
type input "cul"
click at [1073, 65] on link at bounding box center [1128, 63] width 257 height 24
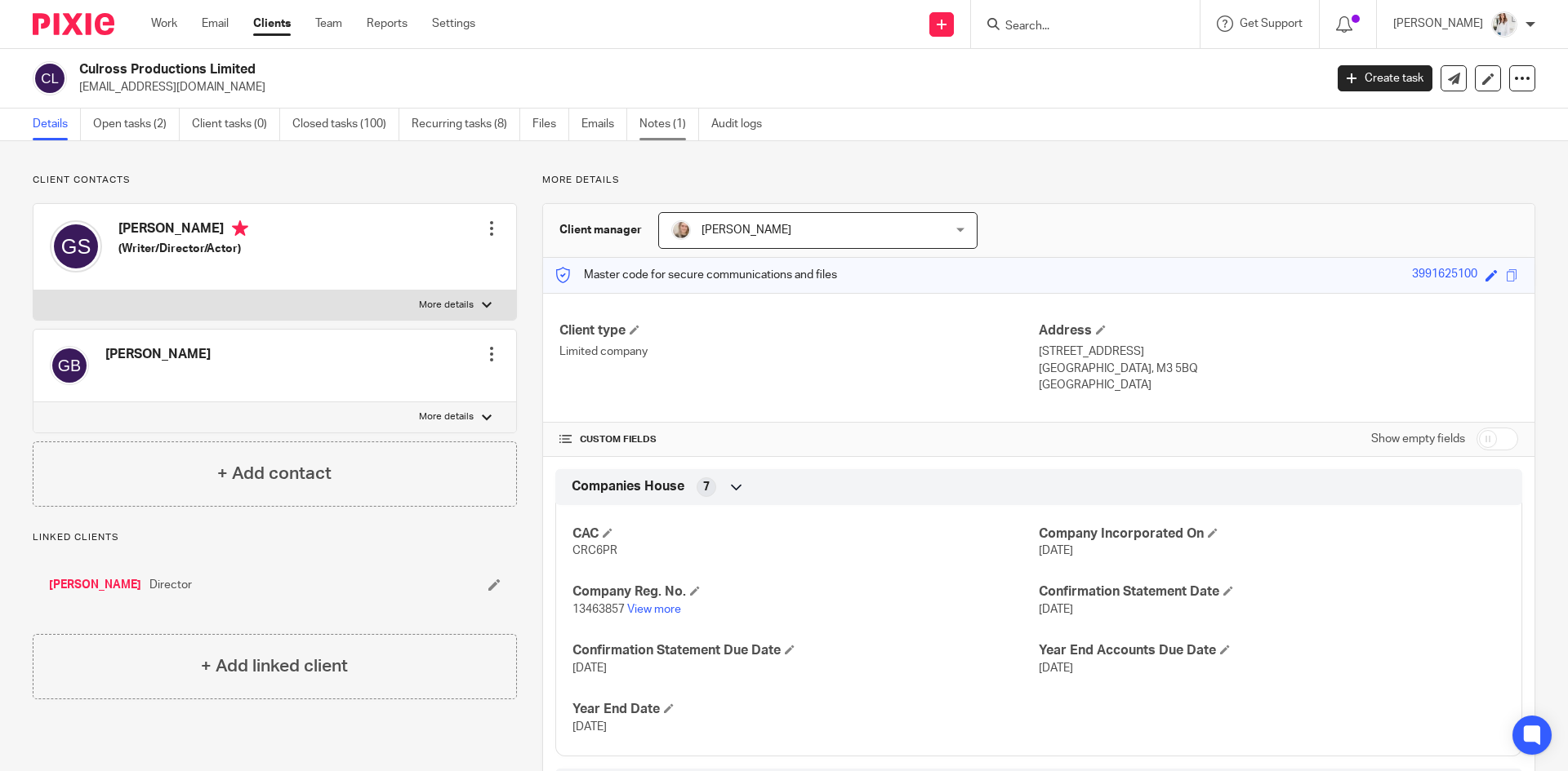
click at [671, 129] on link "Notes (1)" at bounding box center [670, 124] width 60 height 32
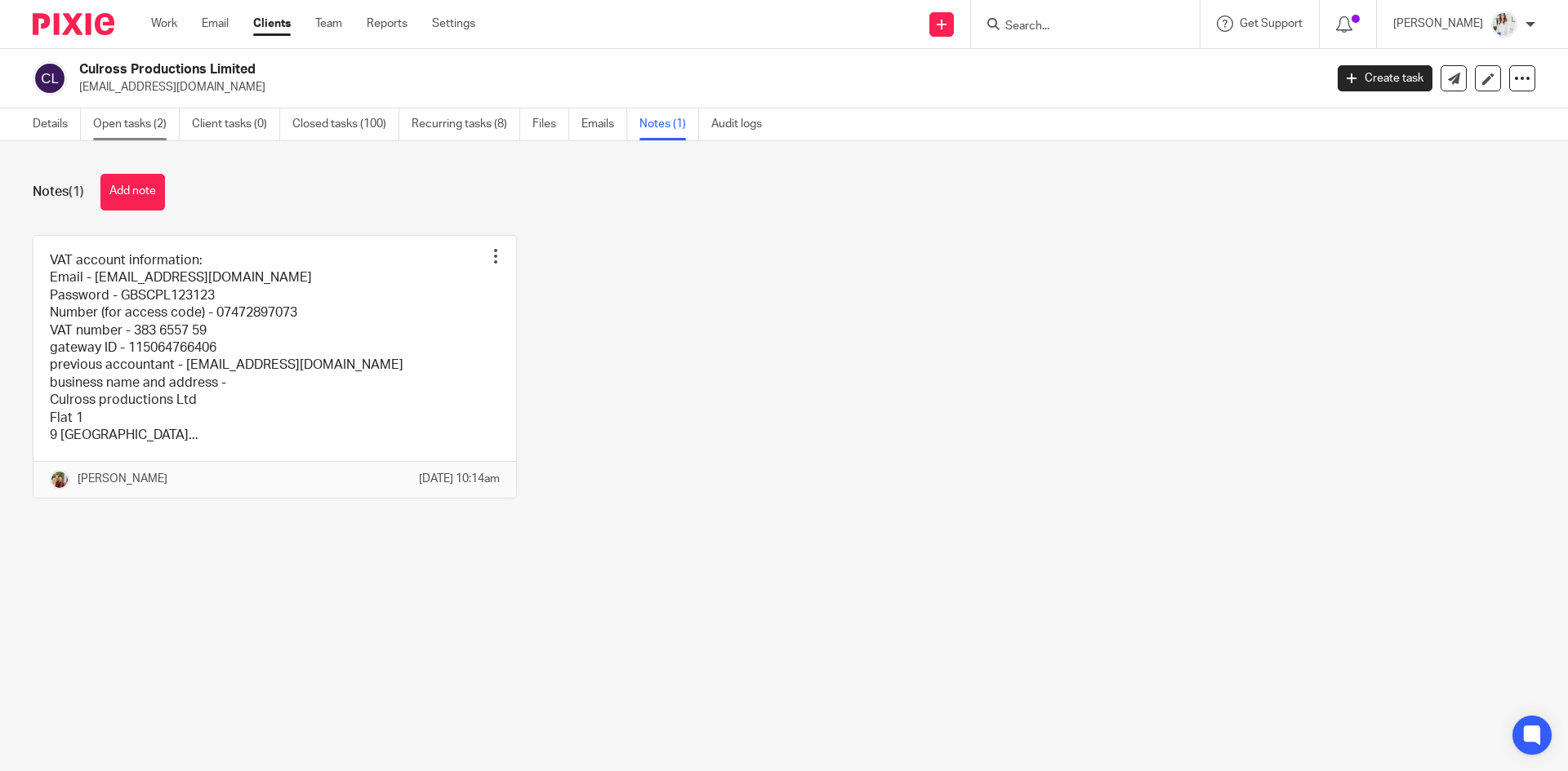
click at [158, 130] on link "Open tasks (2)" at bounding box center [136, 124] width 86 height 32
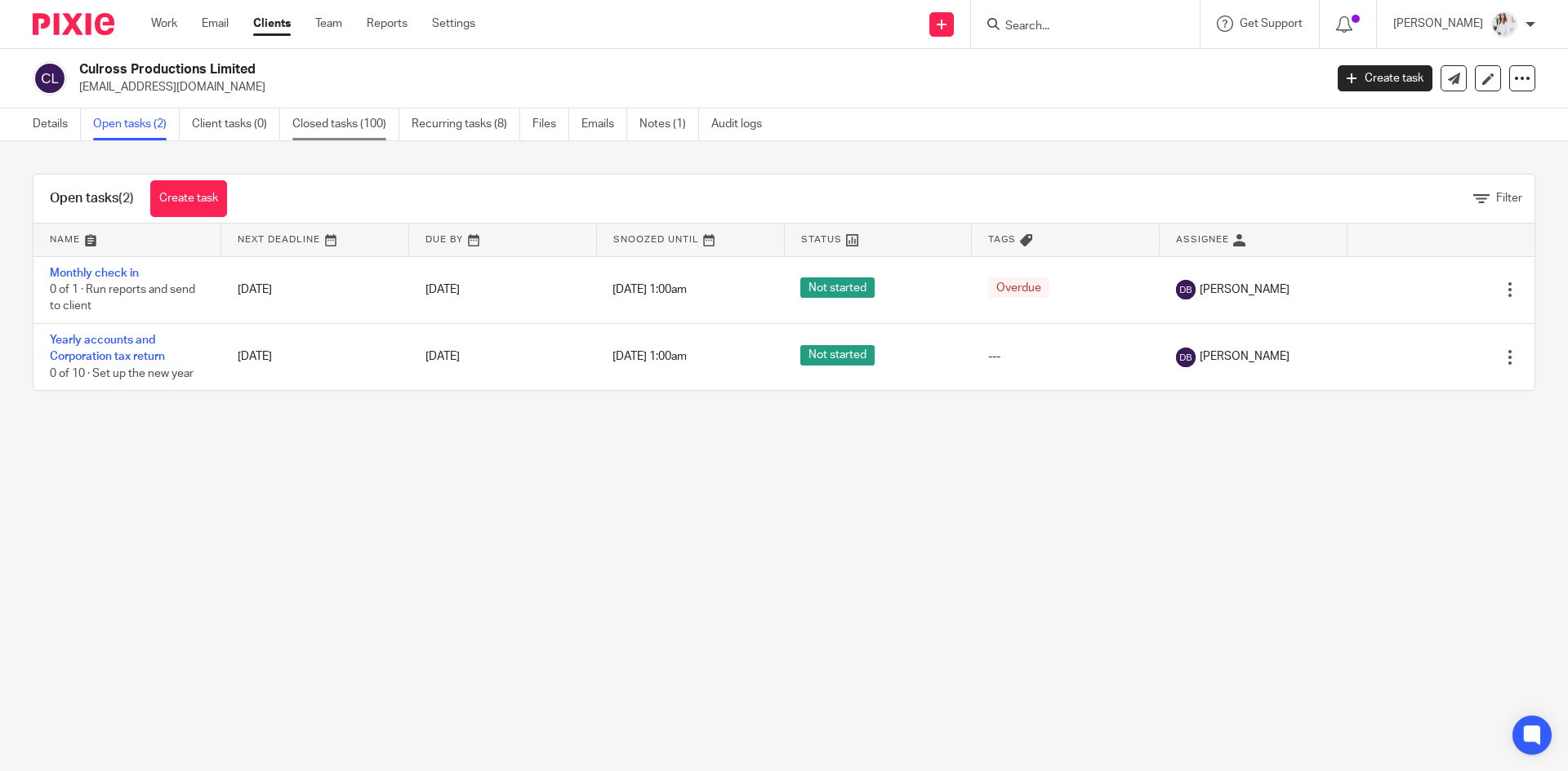
click at [373, 131] on link "Closed tasks (100)" at bounding box center [346, 124] width 107 height 32
